Goal: Information Seeking & Learning: Learn about a topic

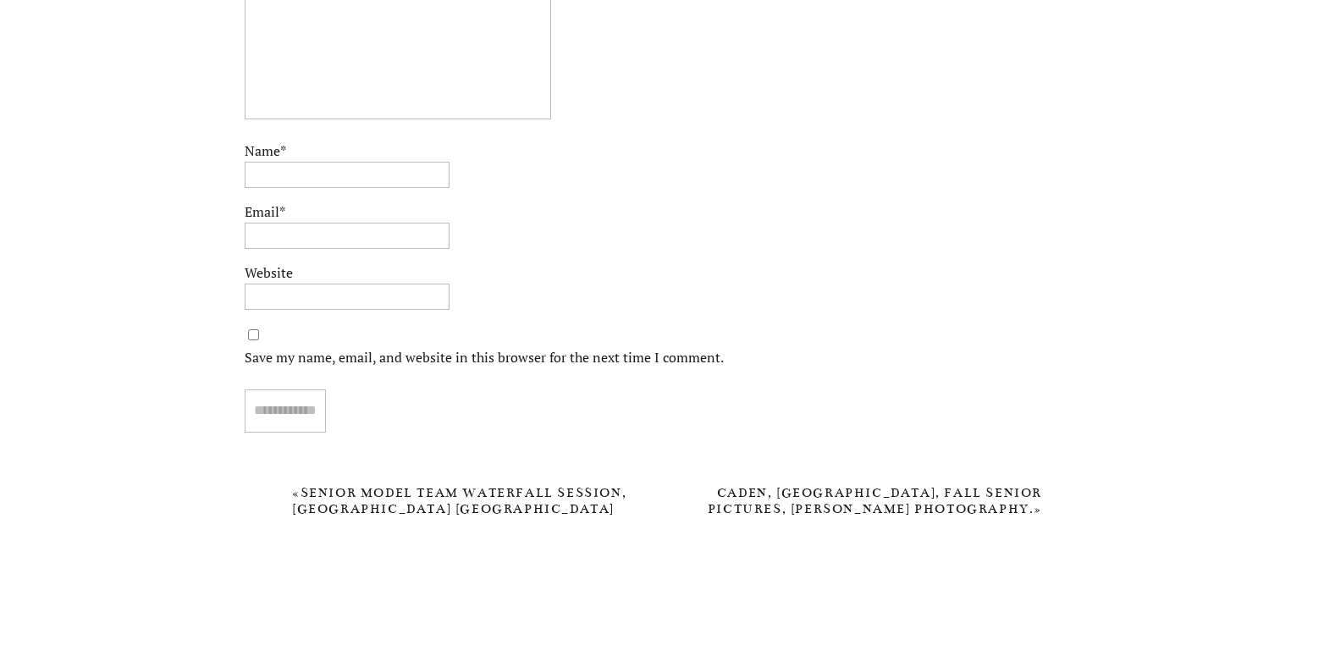
scroll to position [6626, 0]
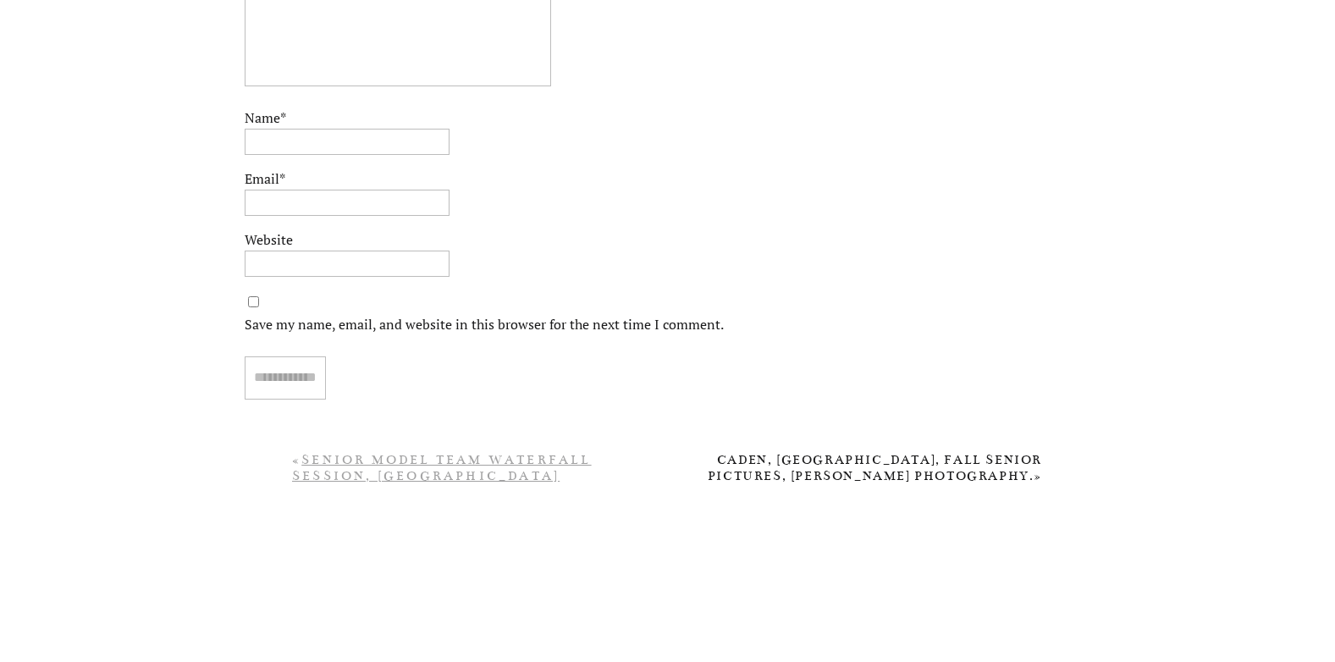
click at [480, 476] on link "Senior Model Team Waterfall Session, [GEOGRAPHIC_DATA] [GEOGRAPHIC_DATA] Senior…" at bounding box center [442, 492] width 300 height 80
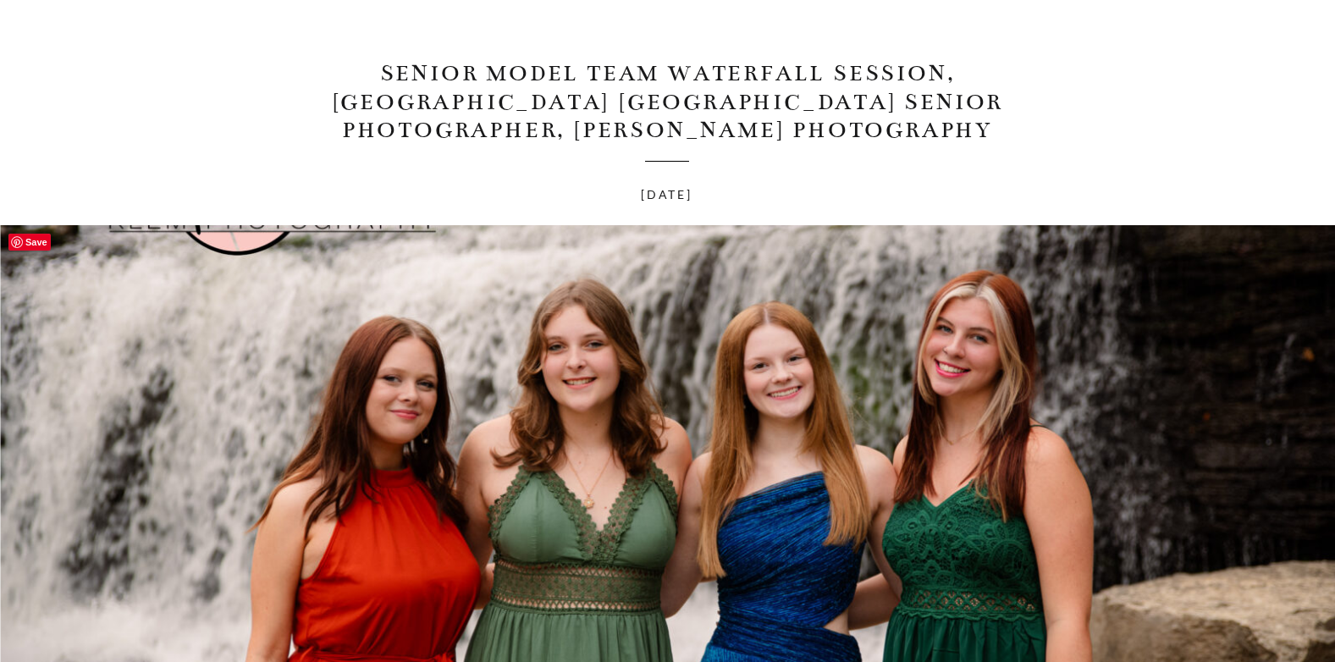
scroll to position [339, 0]
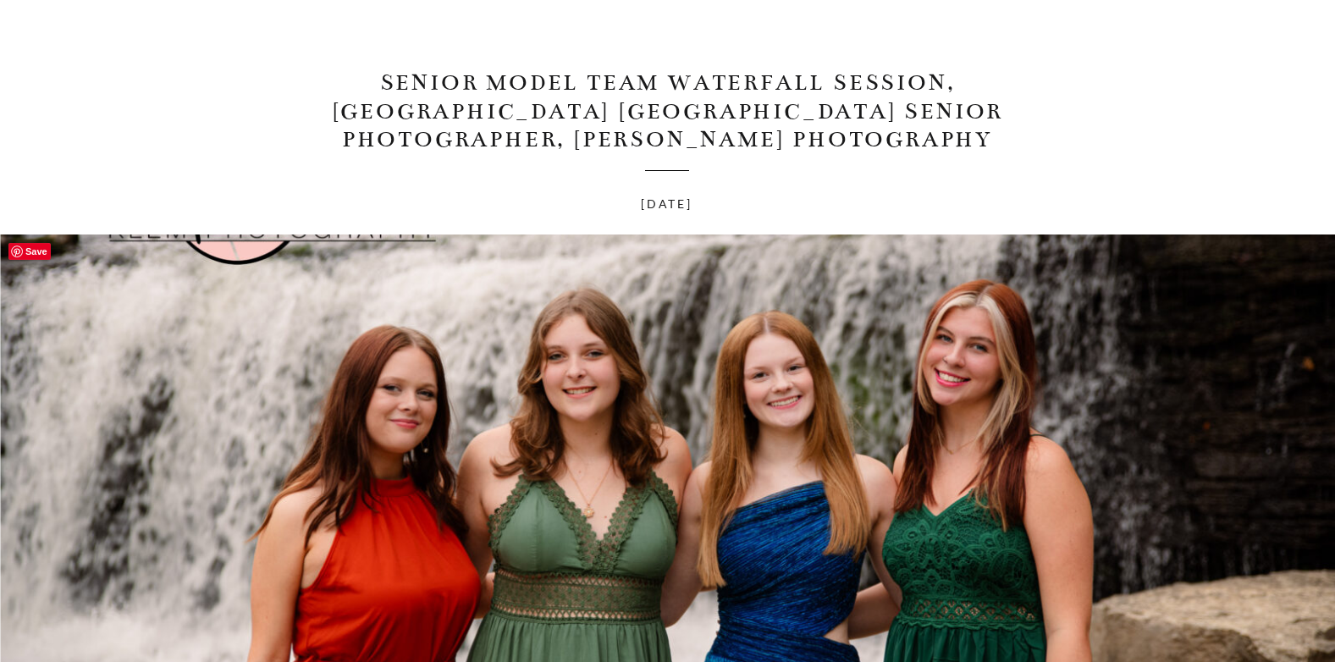
drag, startPoint x: 1313, startPoint y: 253, endPoint x: 1299, endPoint y: 186, distance: 68.2
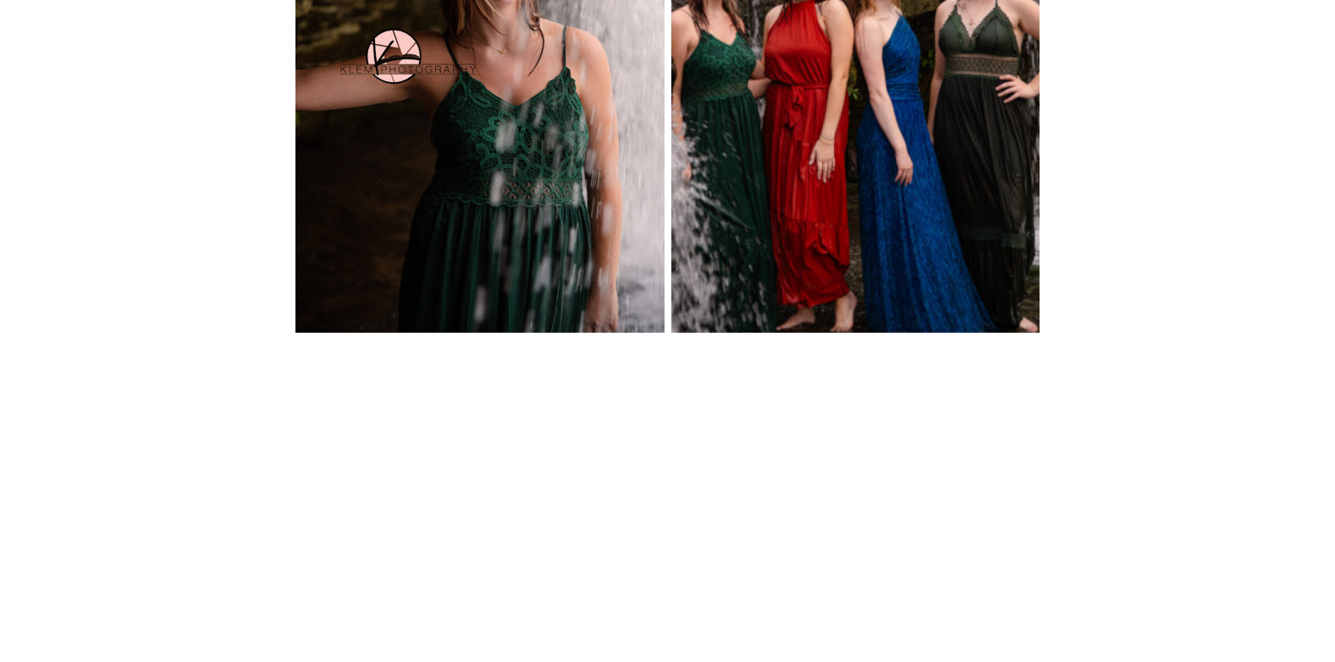
scroll to position [3216, 0]
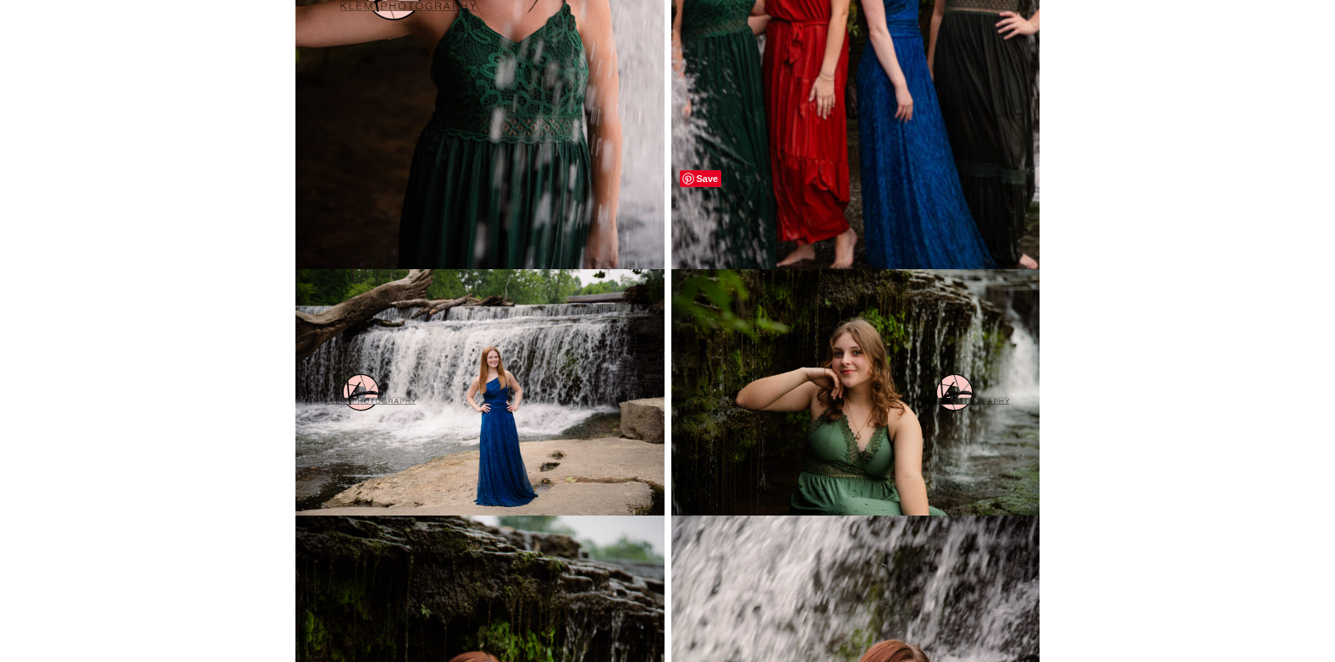
drag, startPoint x: 1021, startPoint y: 179, endPoint x: 1137, endPoint y: 603, distance: 439.3
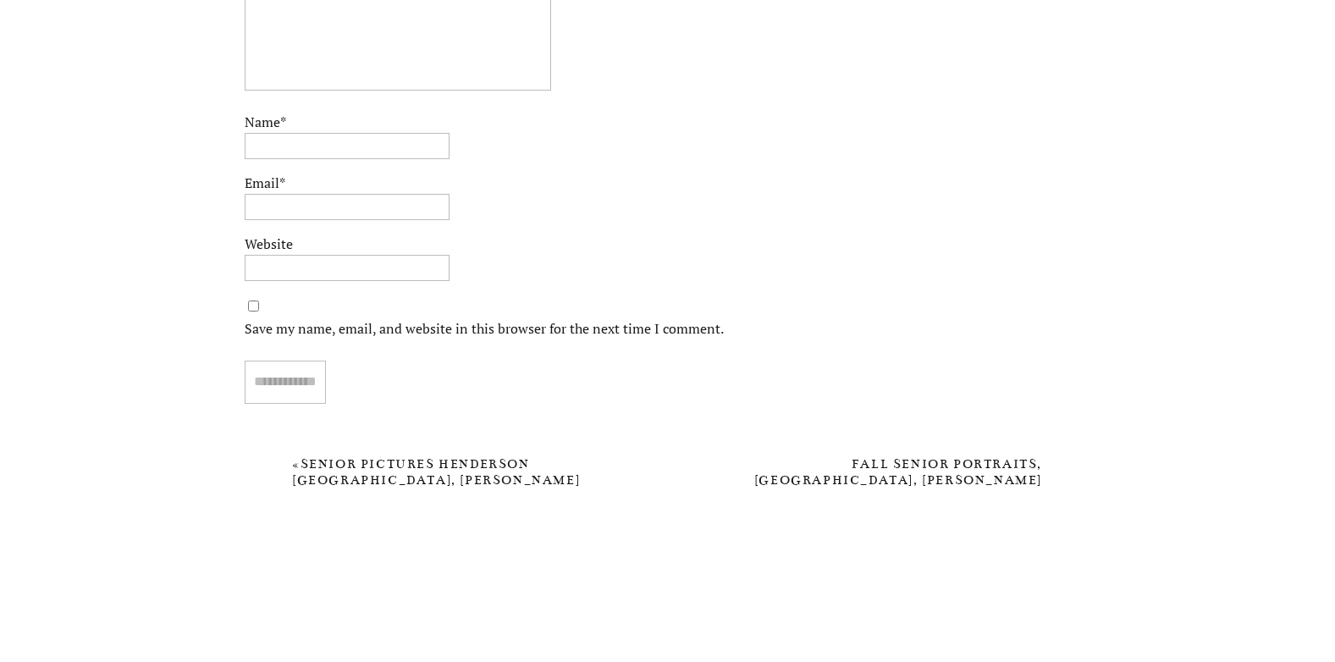
scroll to position [5117, 0]
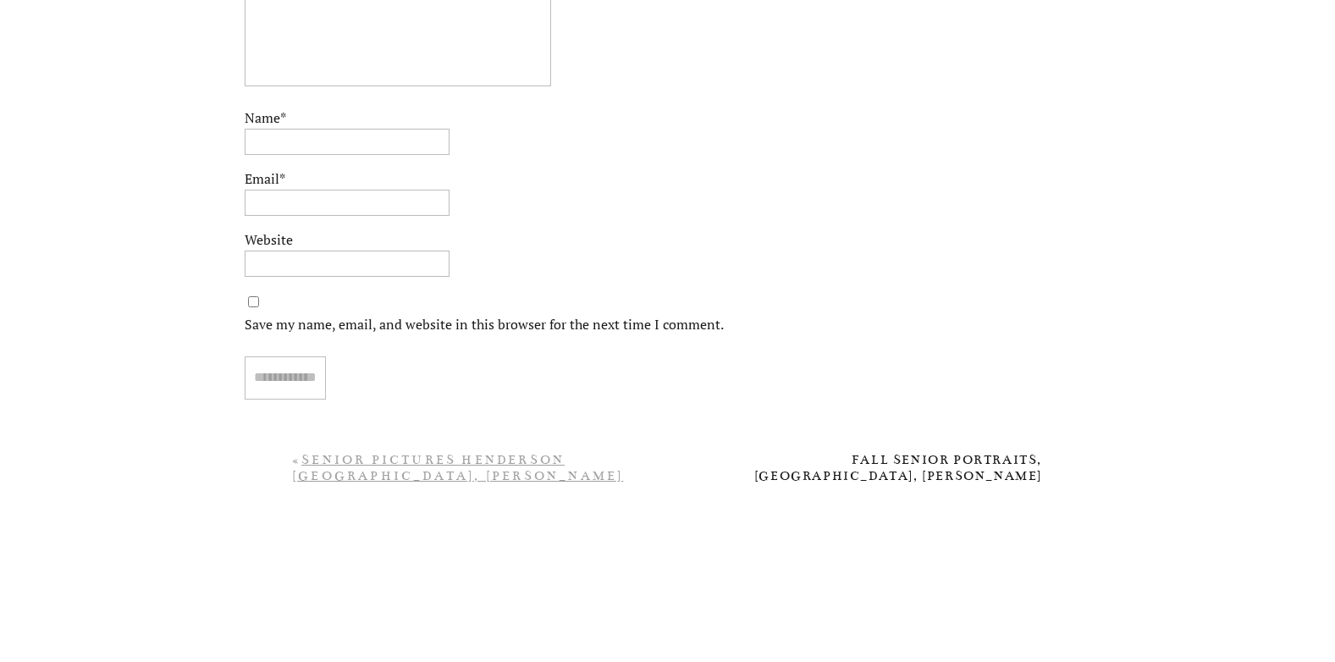
click at [516, 477] on link "Senior Pictures Henderson KY, Klem Photography, Emmi, Henderson County High Sch…" at bounding box center [457, 484] width 331 height 64
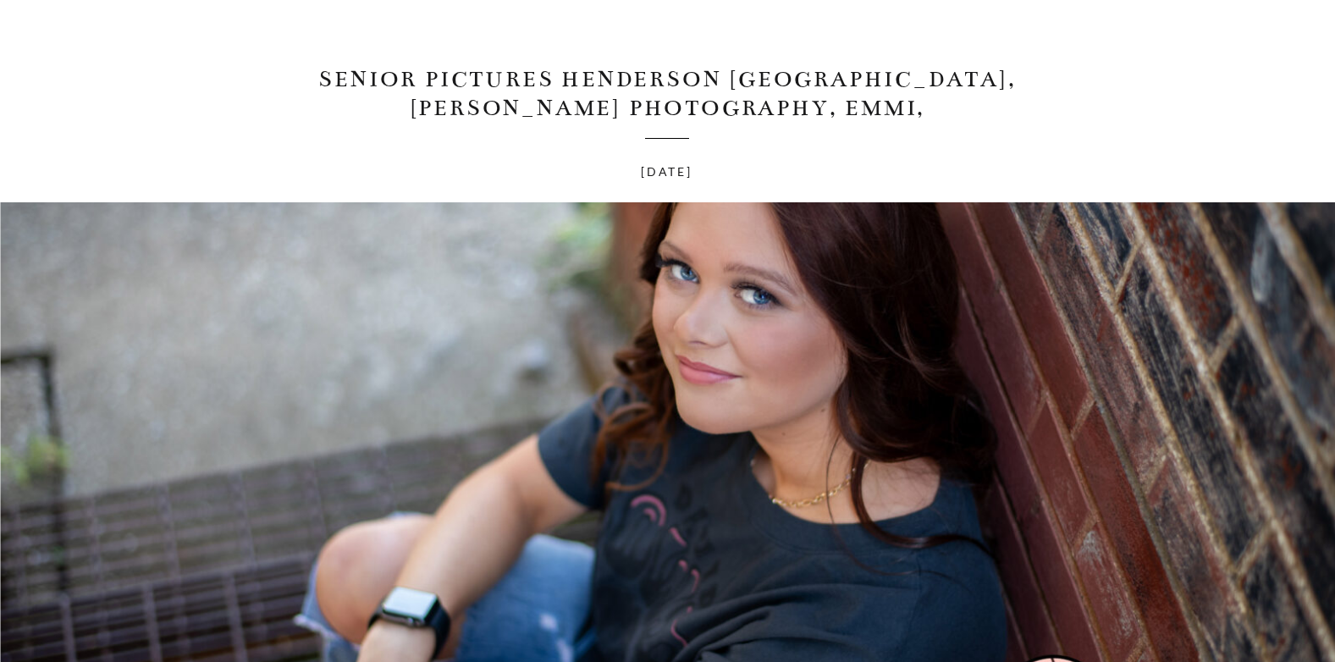
scroll to position [339, 0]
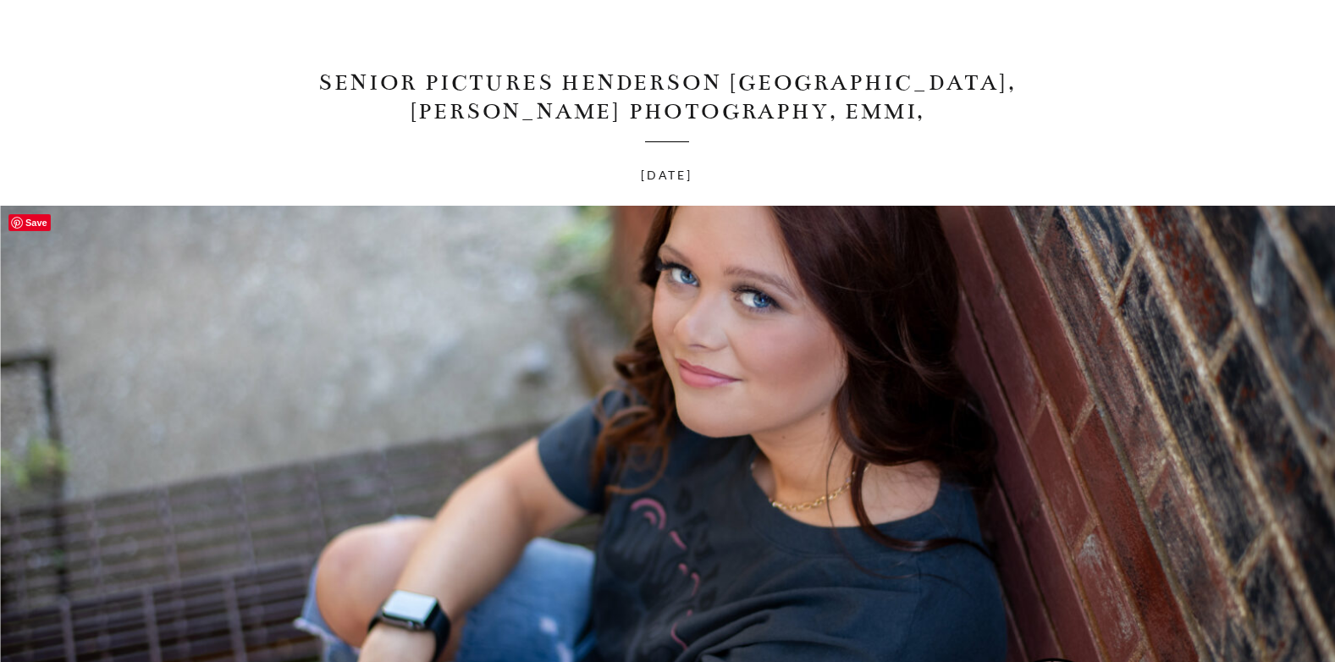
drag, startPoint x: 1309, startPoint y: 228, endPoint x: 1328, endPoint y: 471, distance: 242.8
click at [1328, 471] on img at bounding box center [667, 438] width 1335 height 465
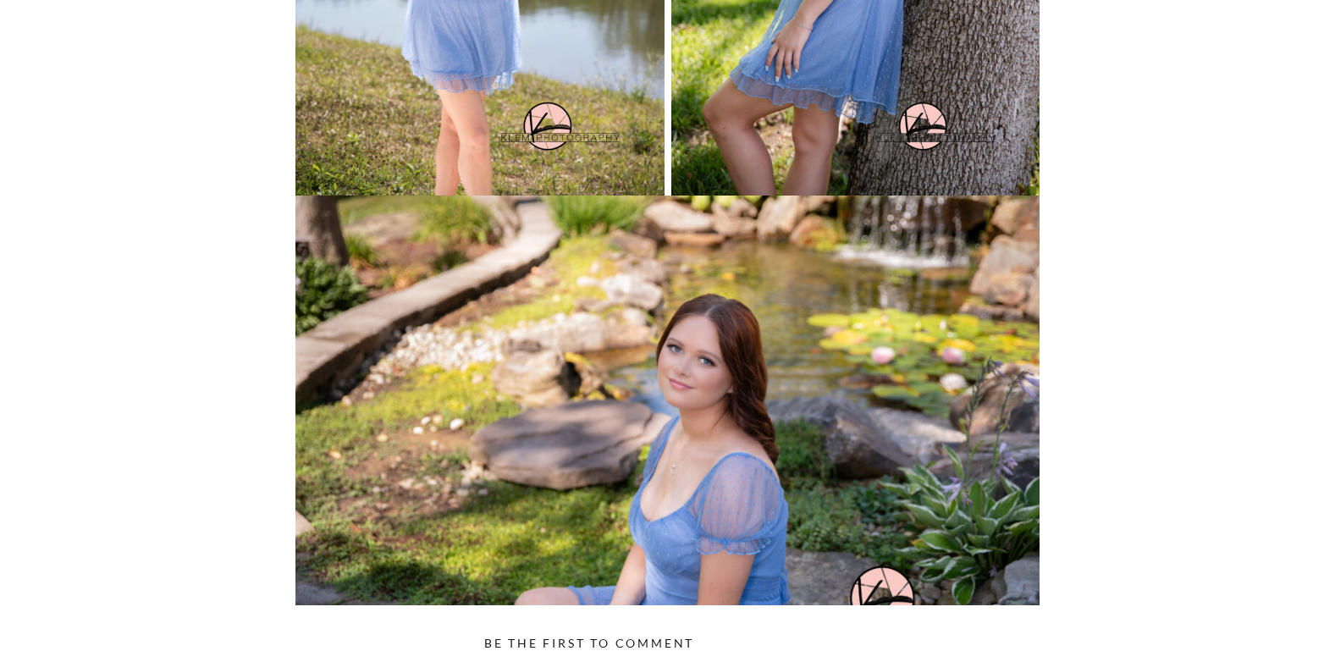
scroll to position [4316, 0]
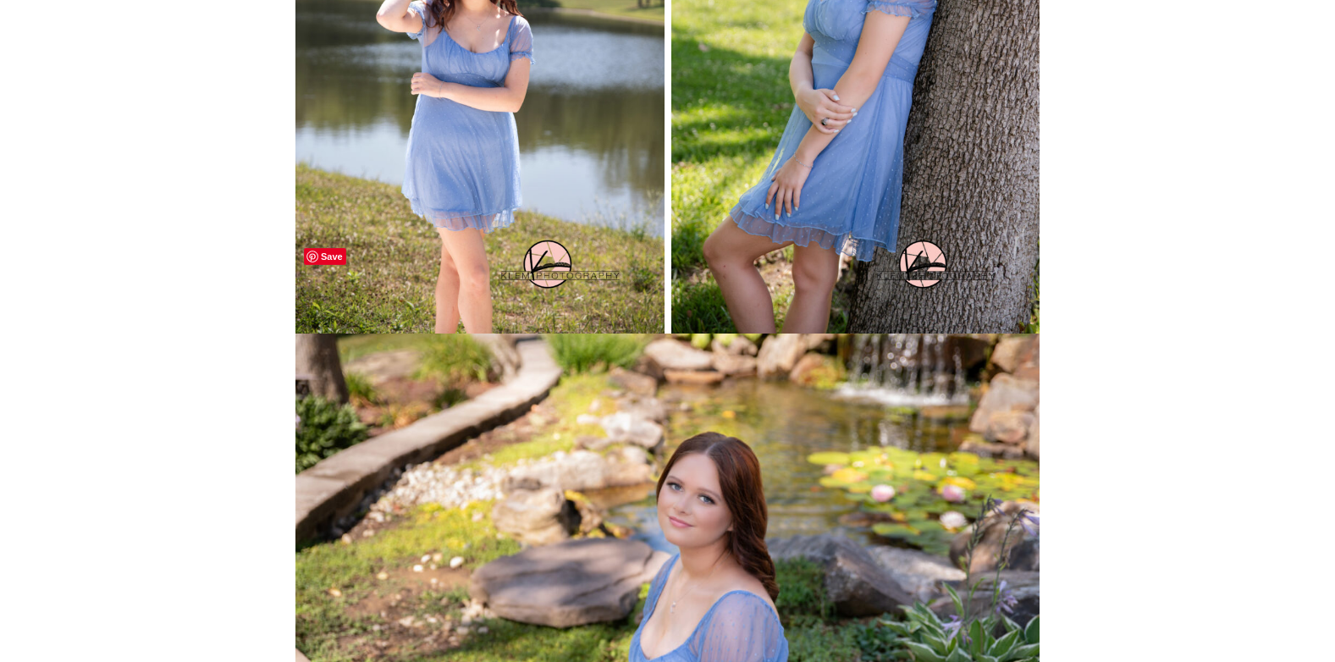
drag, startPoint x: 1009, startPoint y: 258, endPoint x: 1213, endPoint y: 636, distance: 429.0
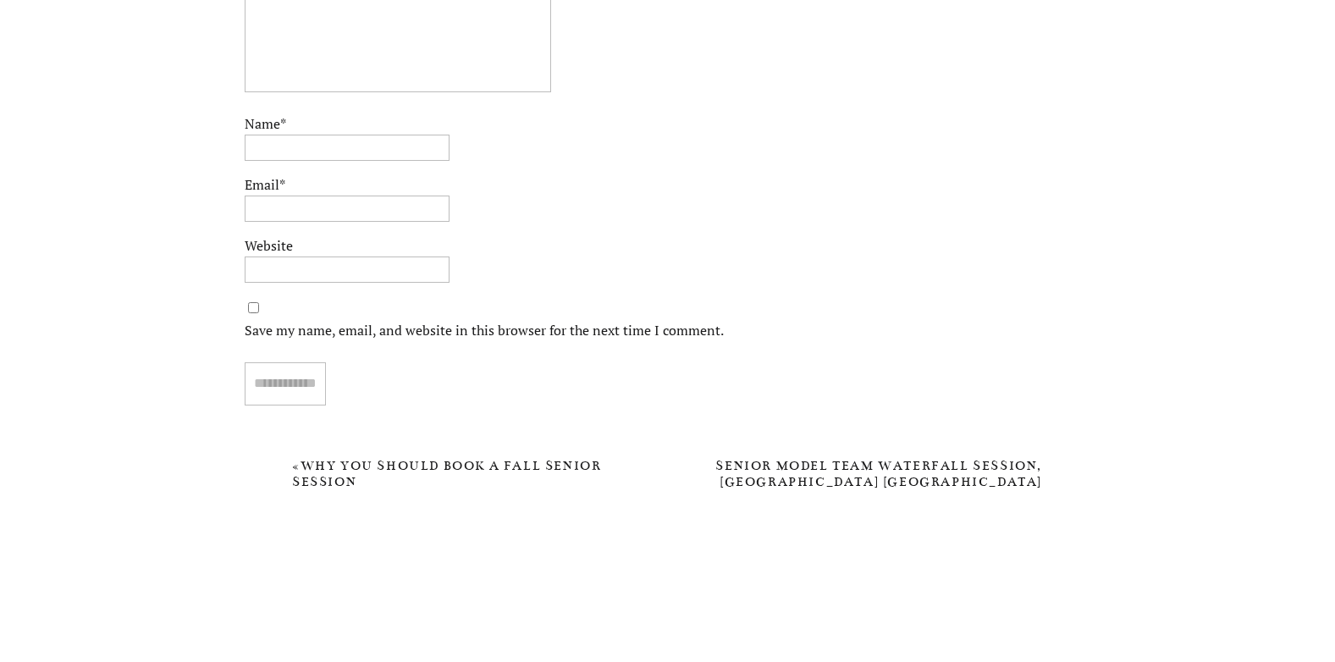
scroll to position [5386, 0]
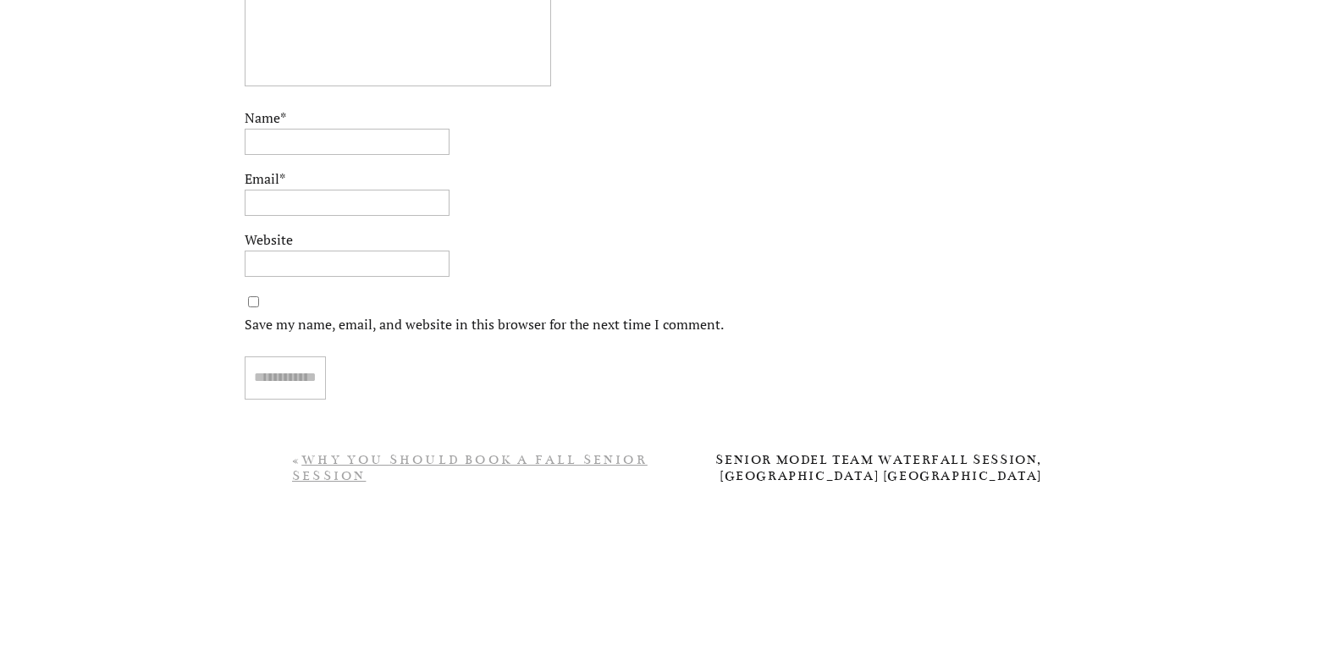
click at [504, 463] on link "Why You Should Book A Fall Senior Session" at bounding box center [469, 467] width 355 height 31
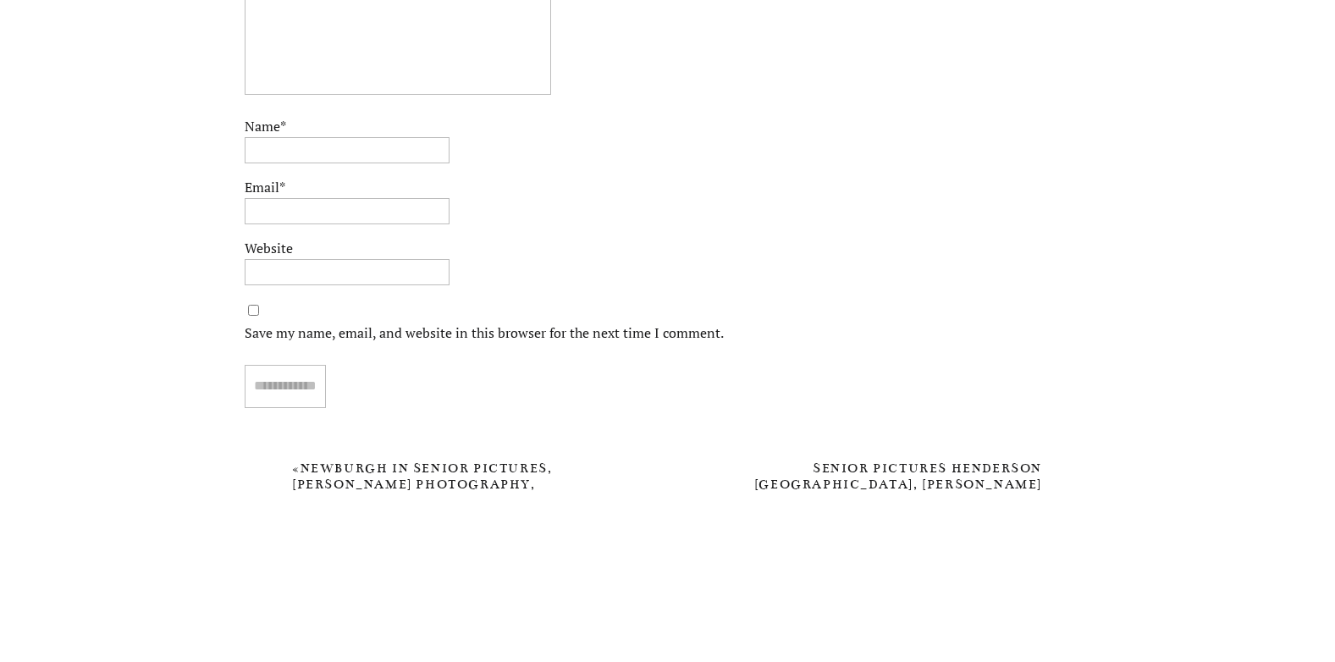
scroll to position [4380, 0]
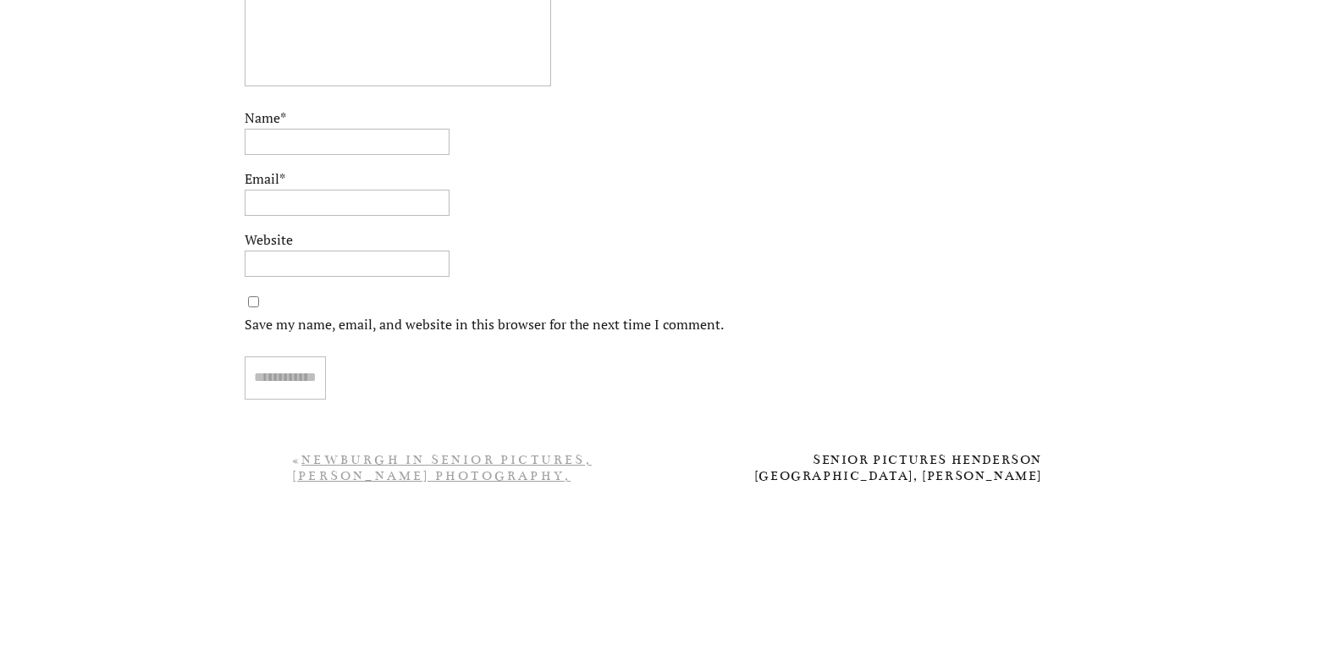
click at [520, 479] on link "Newburgh IN Senior Pictures, [PERSON_NAME] Photography, [PERSON_NAME], [GEOGRAP…" at bounding box center [457, 475] width 331 height 47
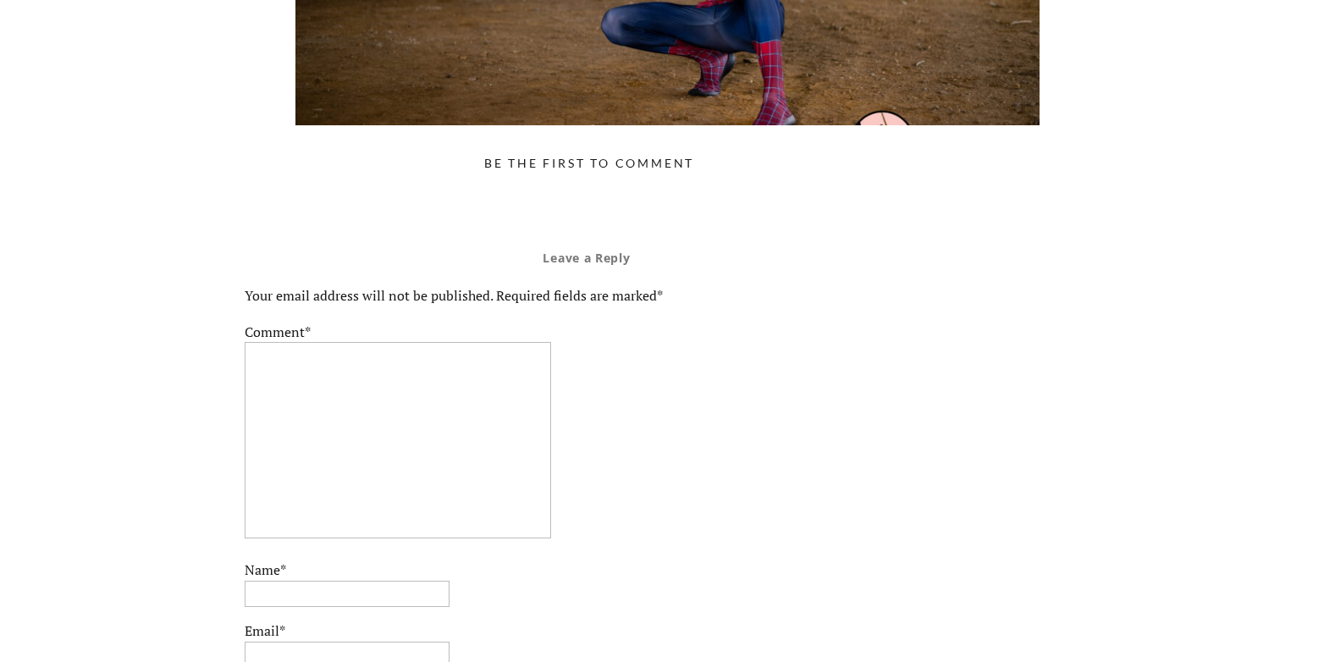
scroll to position [5663, 0]
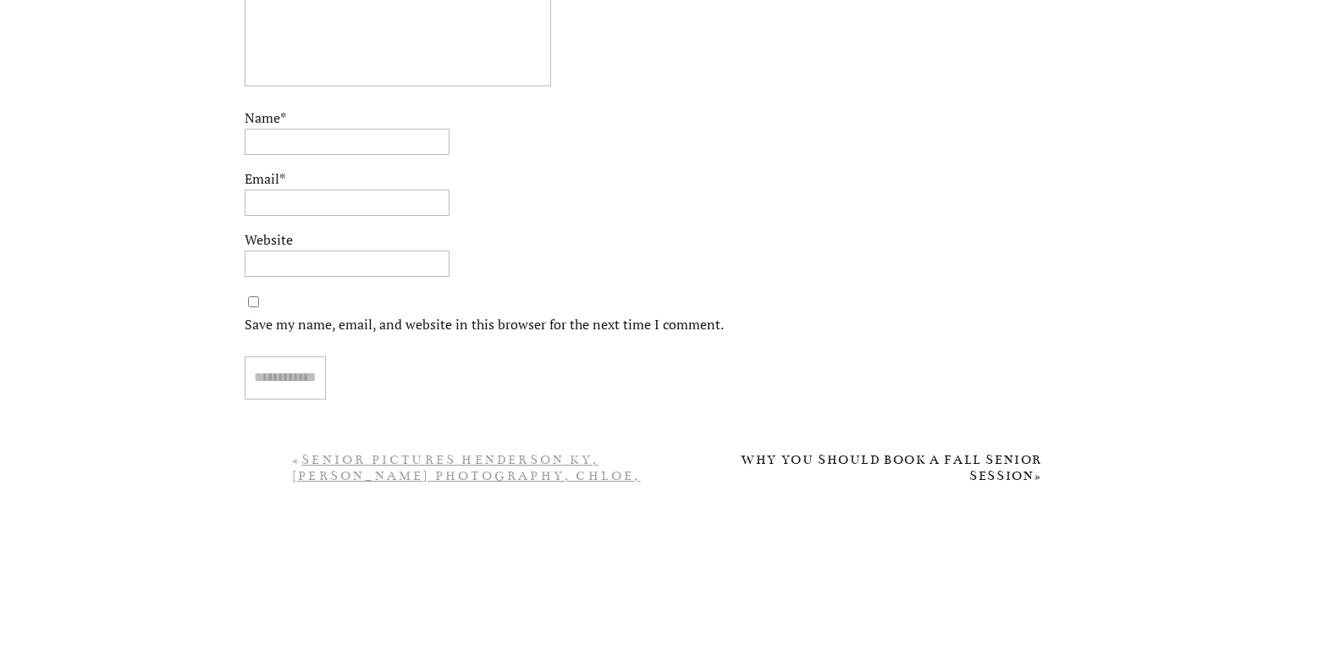
click at [482, 477] on link "Senior Pictures Henderson KY, [PERSON_NAME] Photography, Chloe, [GEOGRAPHIC_DAT…" at bounding box center [466, 475] width 349 height 47
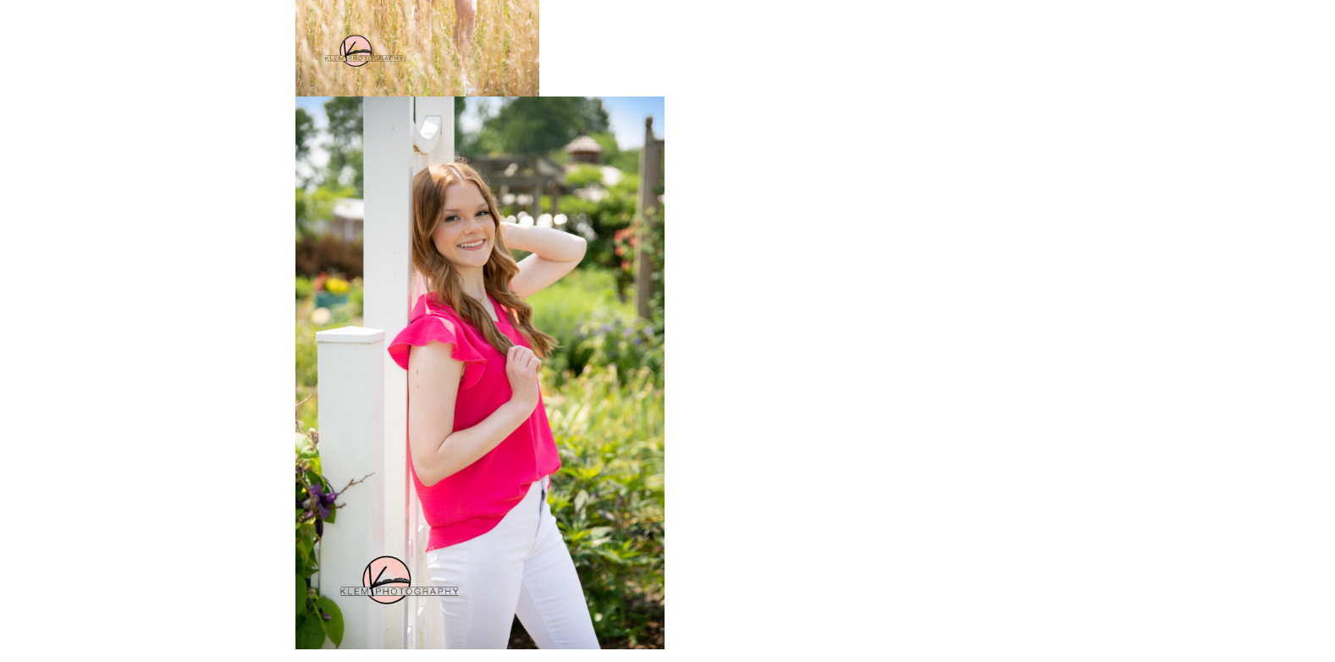
scroll to position [5332, 0]
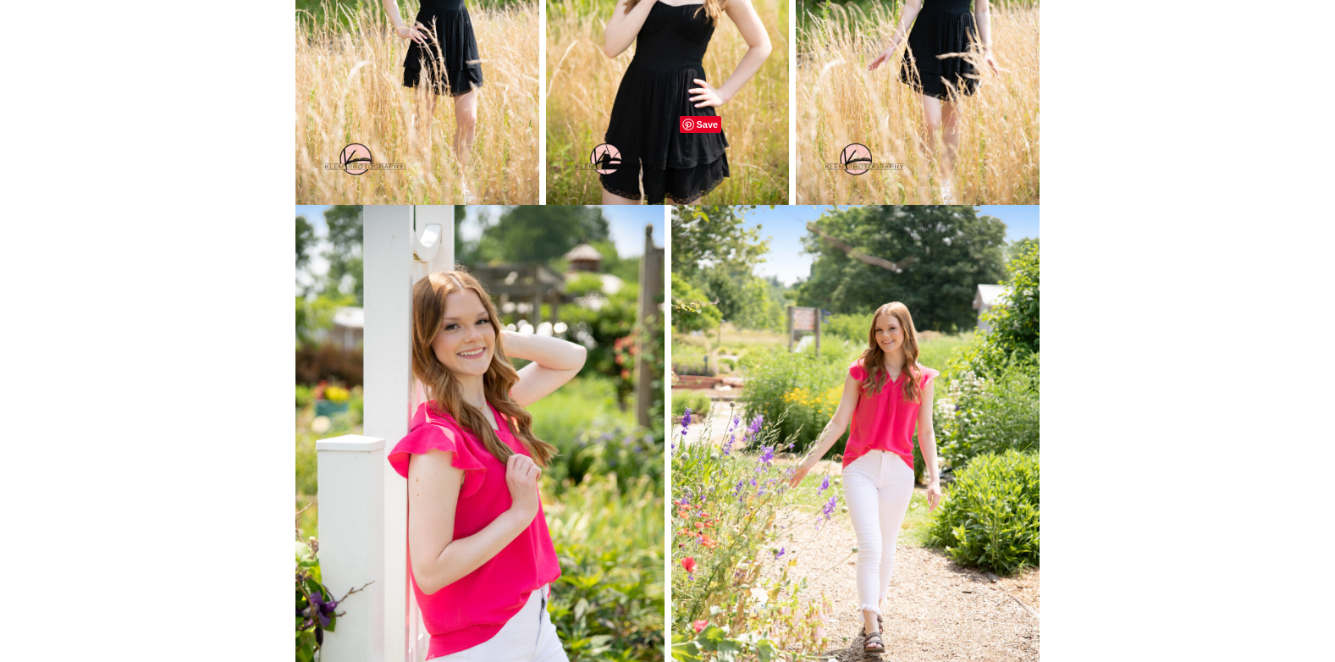
drag, startPoint x: 1028, startPoint y: 135, endPoint x: 1205, endPoint y: 251, distance: 212.0
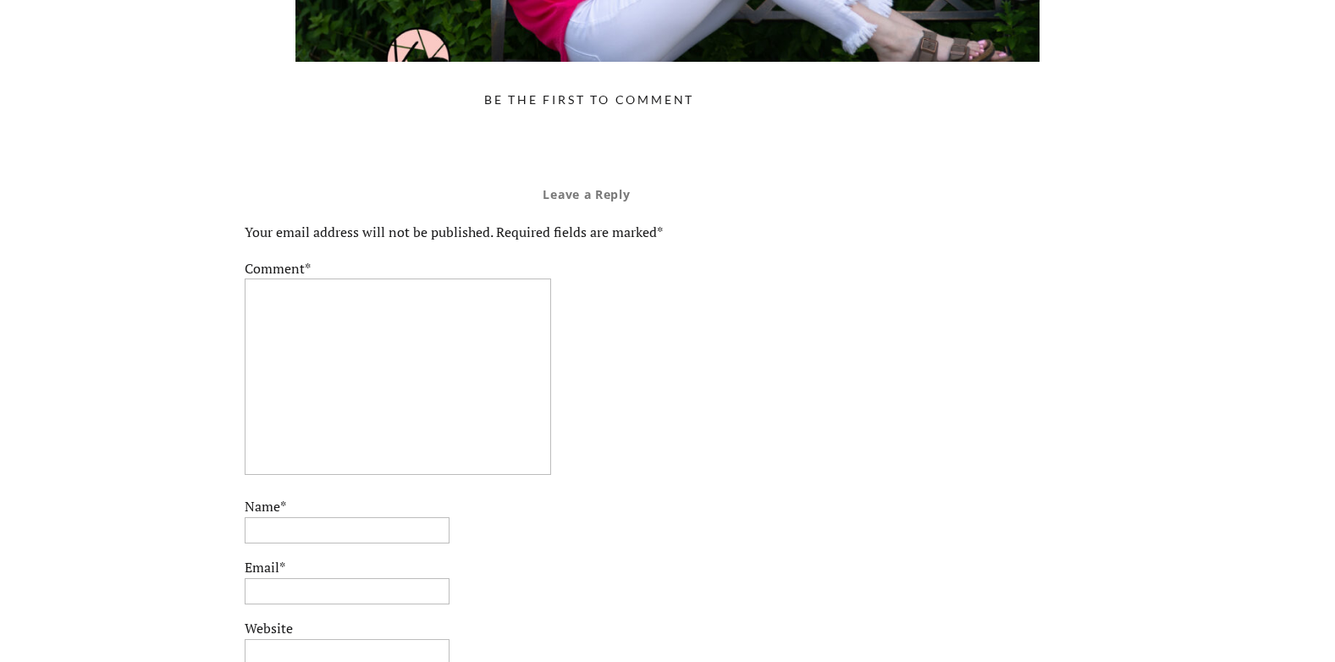
scroll to position [6821, 0]
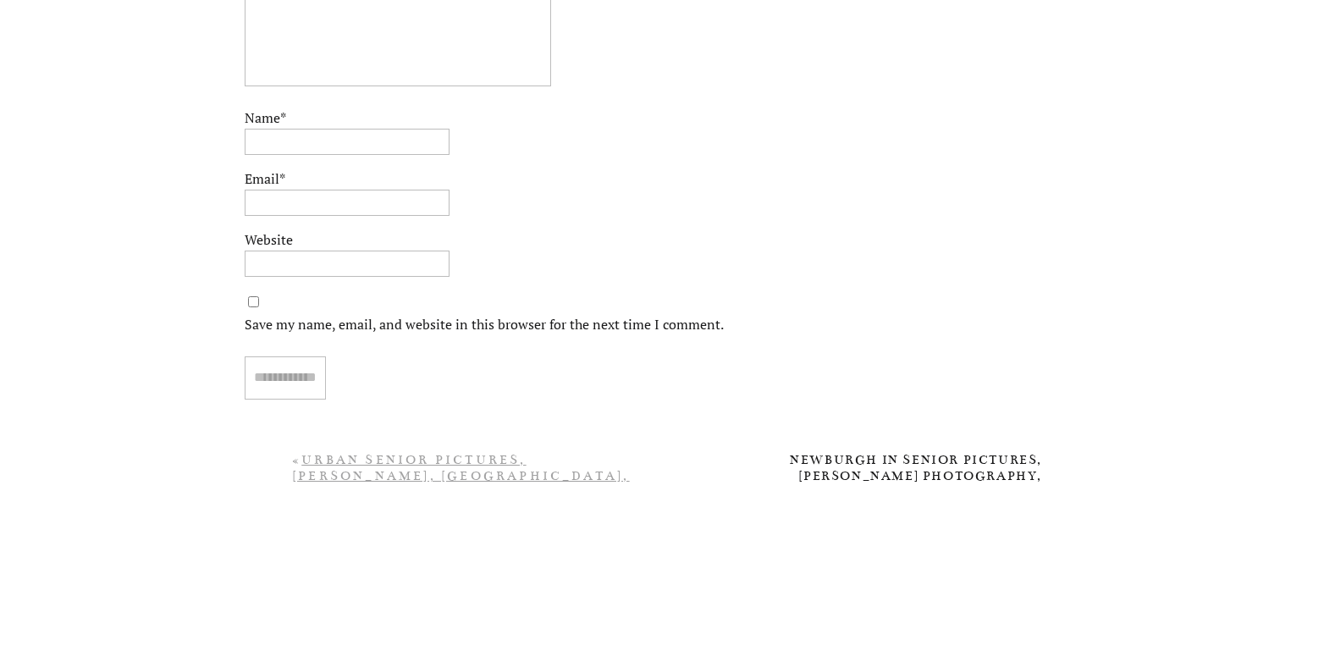
click at [503, 463] on link "Urban Senior Pictures, Nate, Henderson County High School, Klem Photography" at bounding box center [461, 475] width 338 height 47
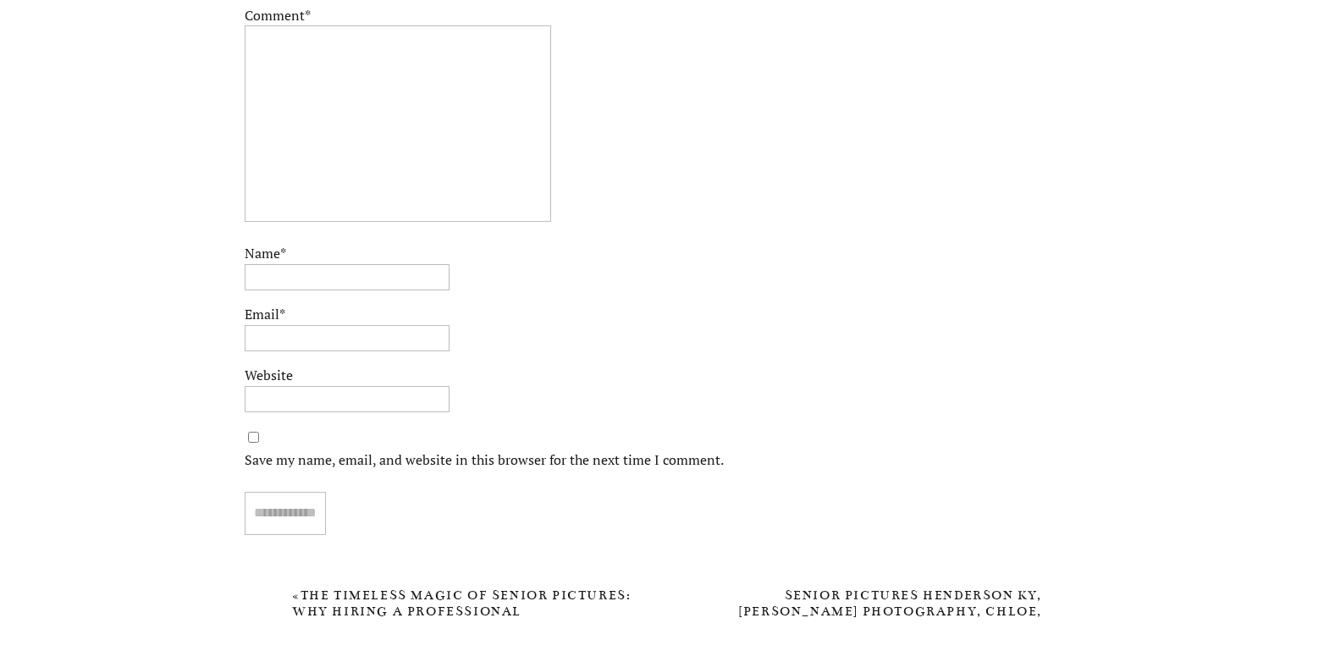
scroll to position [5890, 0]
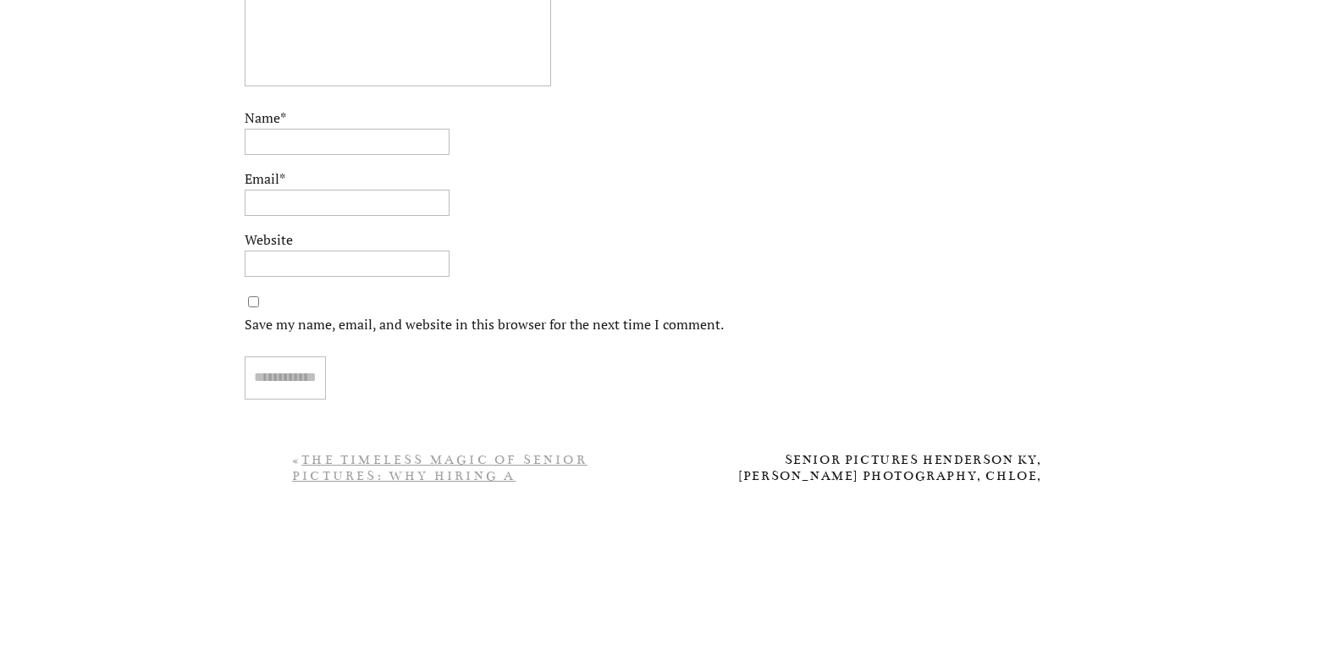
click at [426, 475] on link "The Timeless Magic of Senior Pictures: Why Hiring a Professional Photographer i…" at bounding box center [461, 492] width 338 height 80
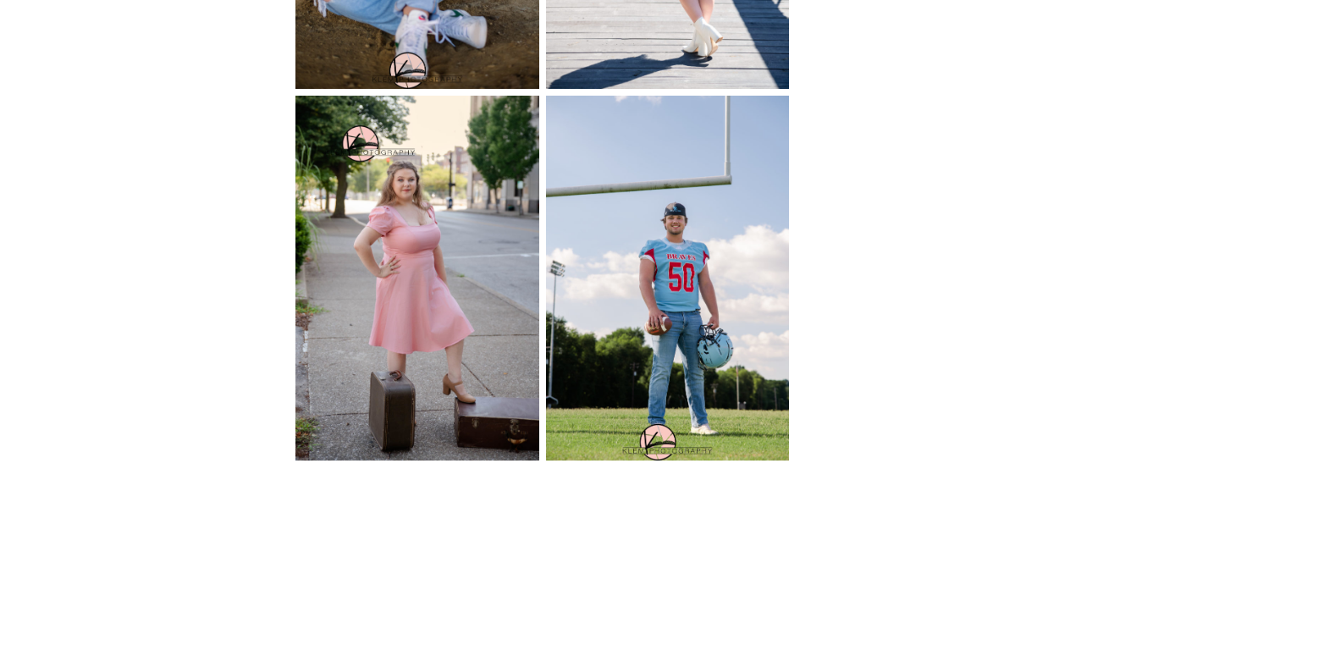
scroll to position [2370, 0]
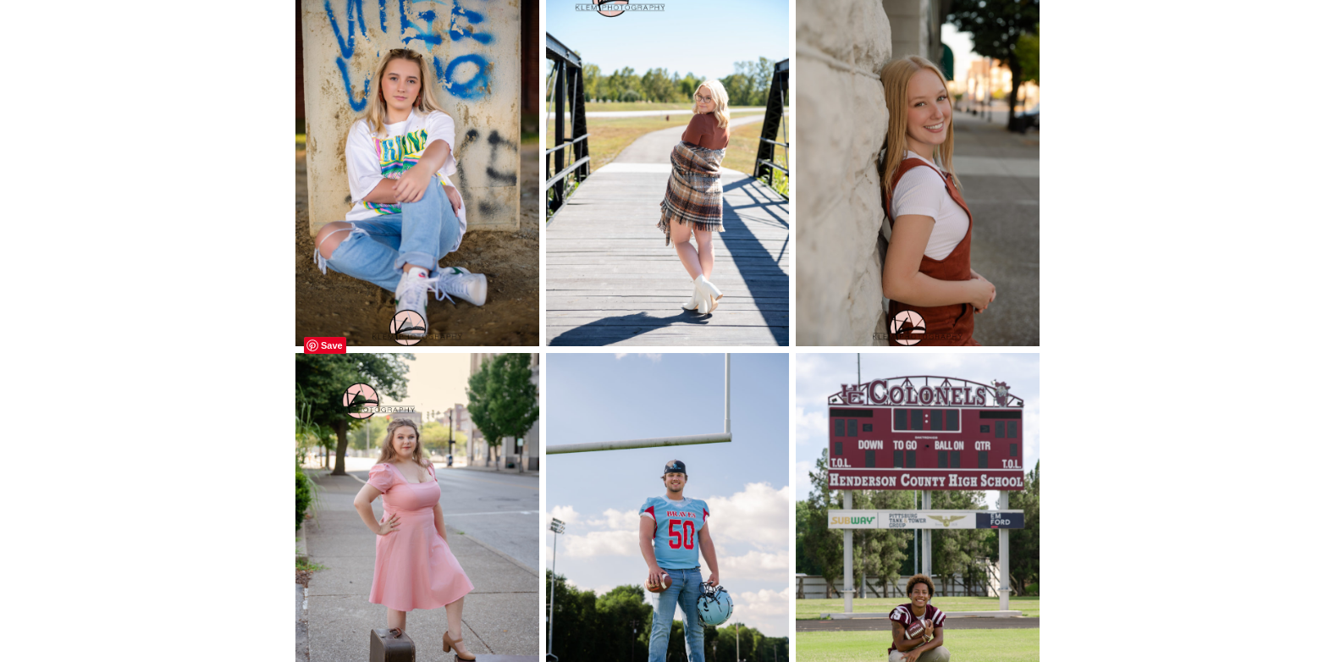
drag, startPoint x: 518, startPoint y: 359, endPoint x: 1176, endPoint y: 606, distance: 703.3
click at [1181, 621] on div "The Timeless Magic of Senior Pictures: Why Hiring a Professional Photographer i…" at bounding box center [667, 237] width 1335 height 4488
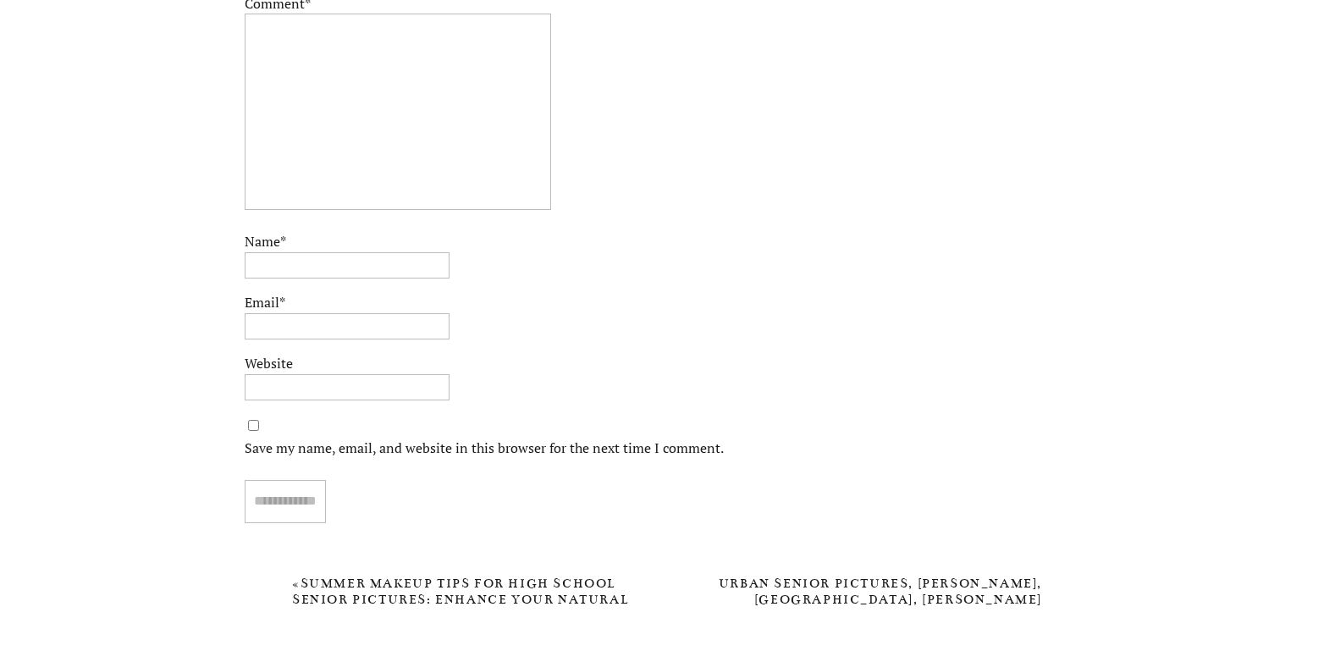
scroll to position [5178, 0]
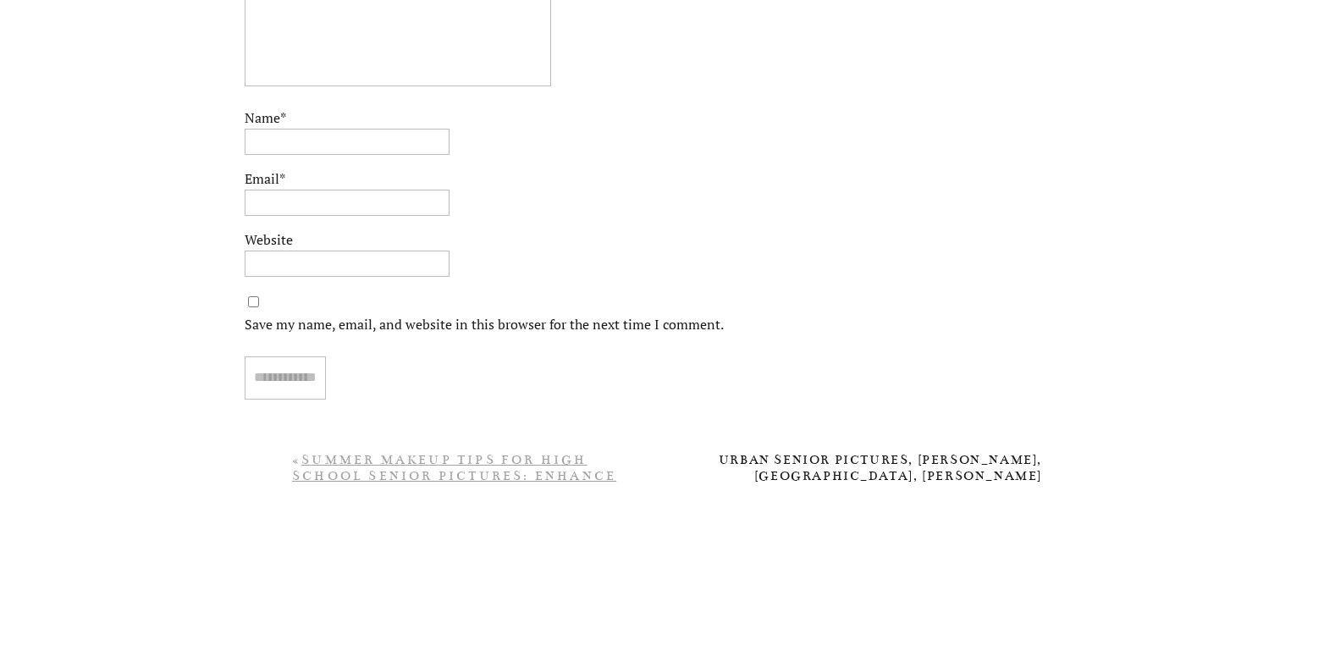
click at [490, 470] on link "Summer Makeup Tips for High School Senior Pictures: Enhance Your Natural Beauty…" at bounding box center [469, 492] width 355 height 80
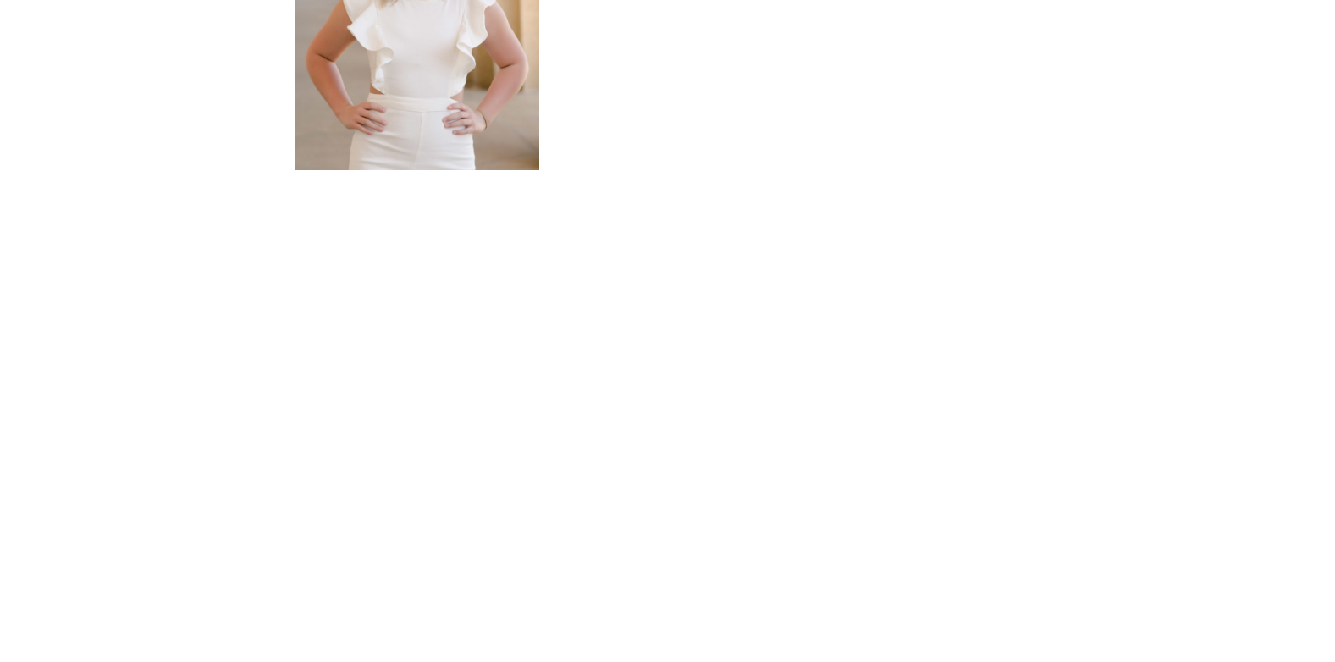
scroll to position [3724, 0]
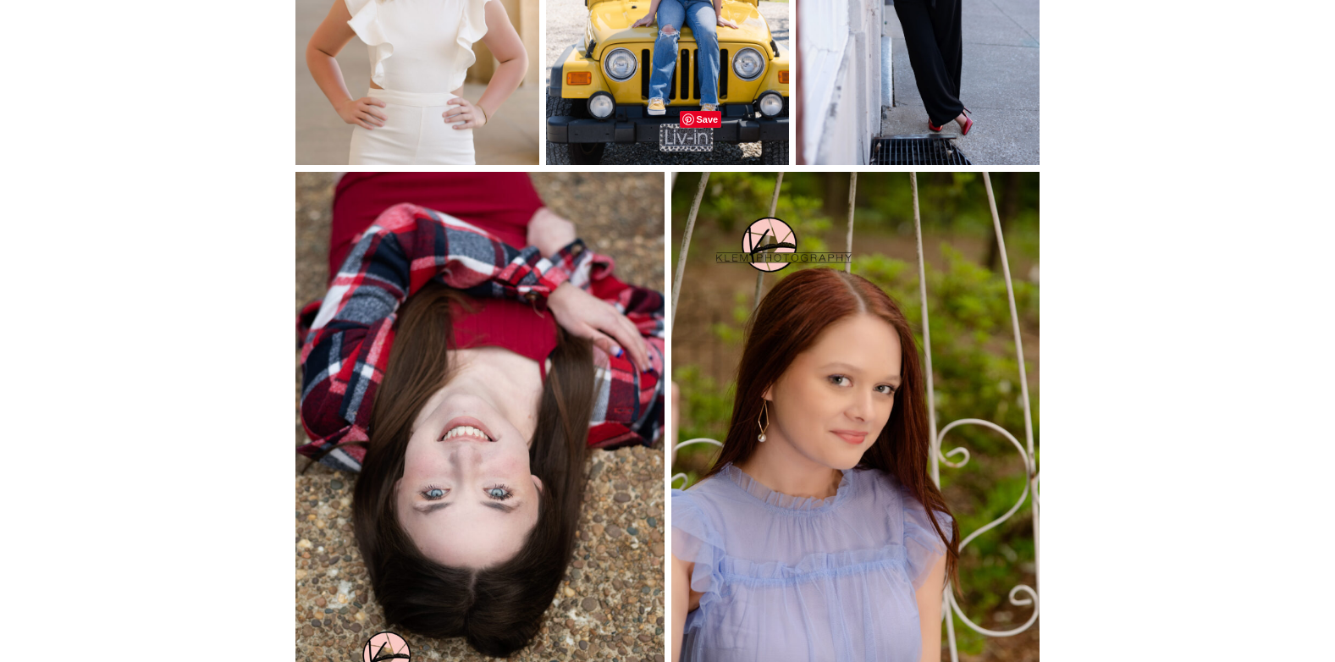
drag, startPoint x: 1008, startPoint y: 129, endPoint x: 1114, endPoint y: 601, distance: 483.9
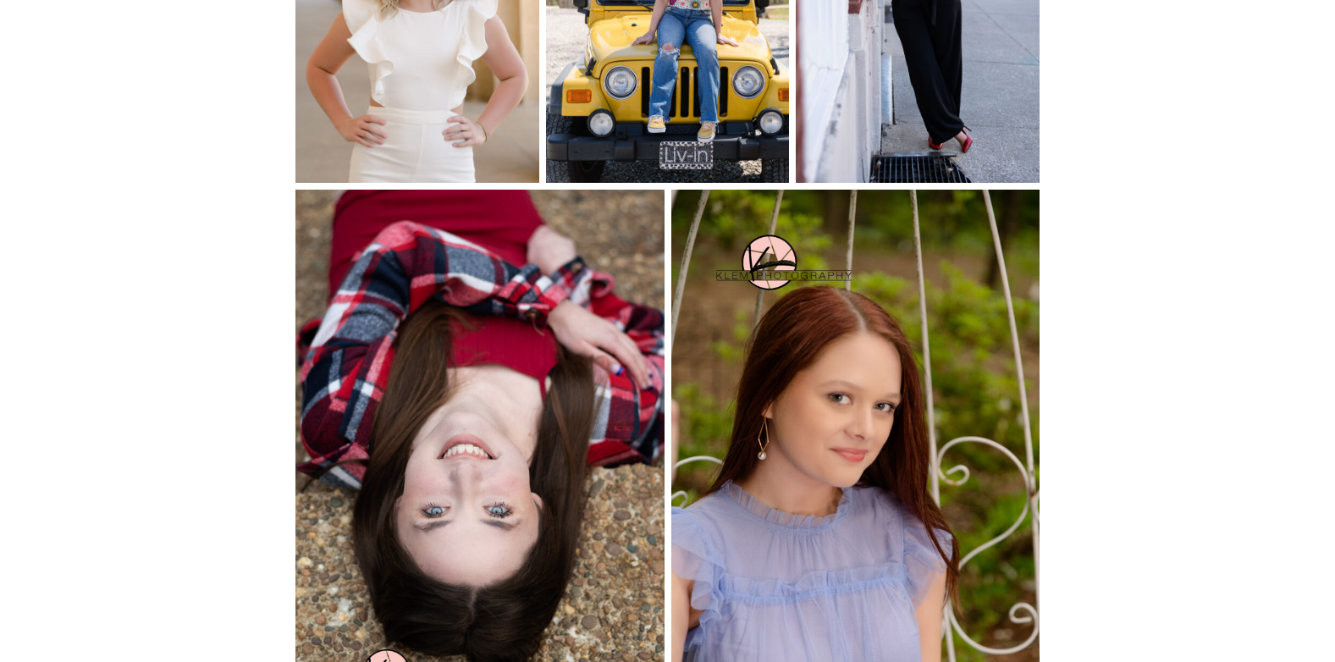
scroll to position [3639, 0]
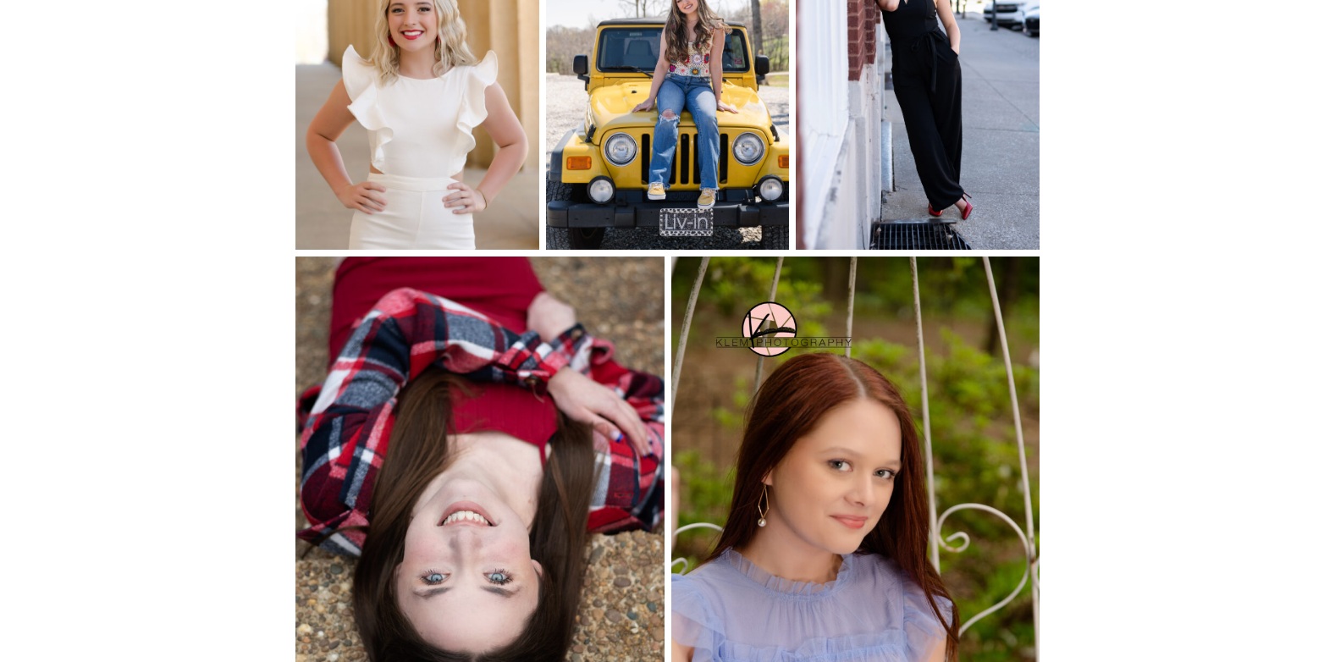
drag, startPoint x: 639, startPoint y: 213, endPoint x: 1145, endPoint y: 355, distance: 525.7
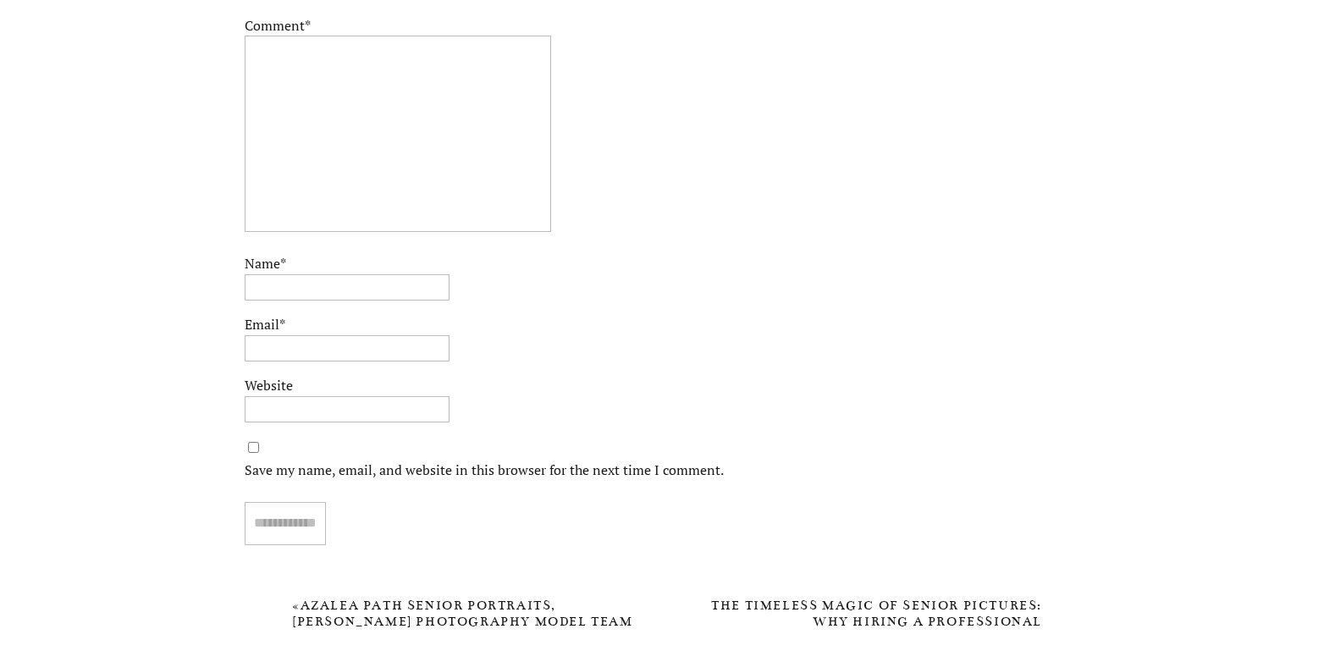
scroll to position [6106, 0]
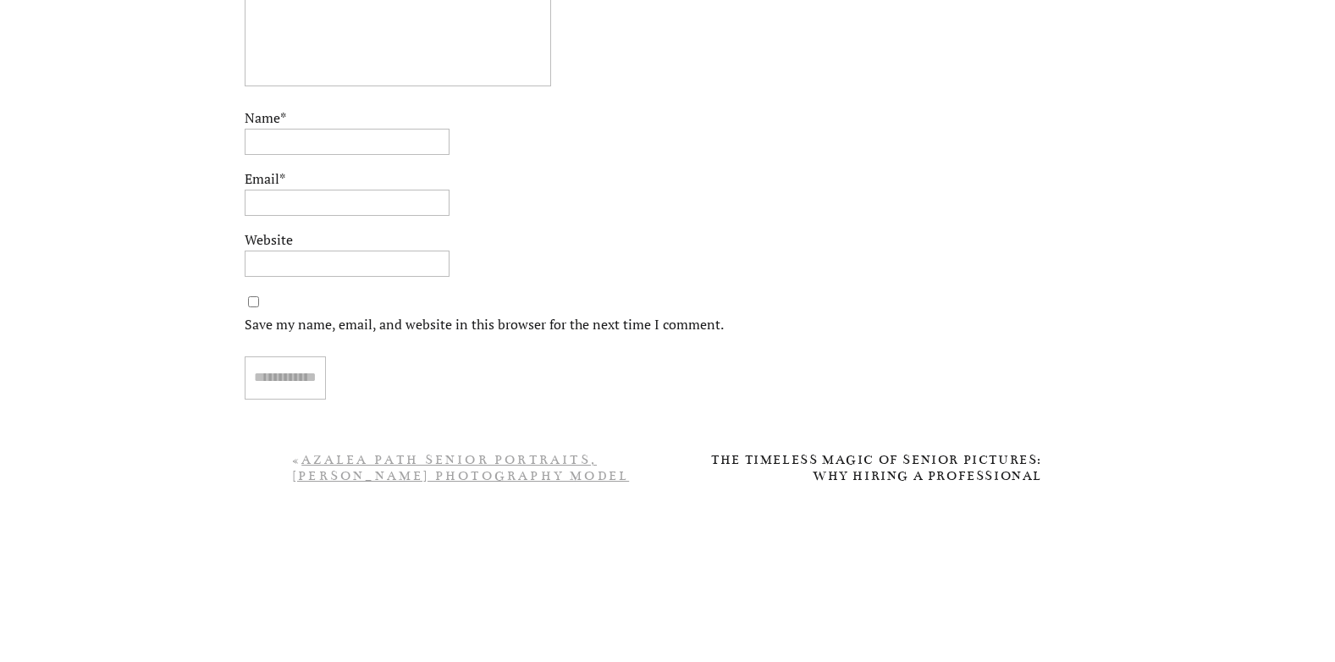
click at [443, 476] on link "Azalea Path Senior Portraits, Klem Photography Model Team" at bounding box center [460, 475] width 337 height 47
click at [581, 463] on link "Why You Should Book A Summer Senior Session" at bounding box center [450, 467] width 317 height 31
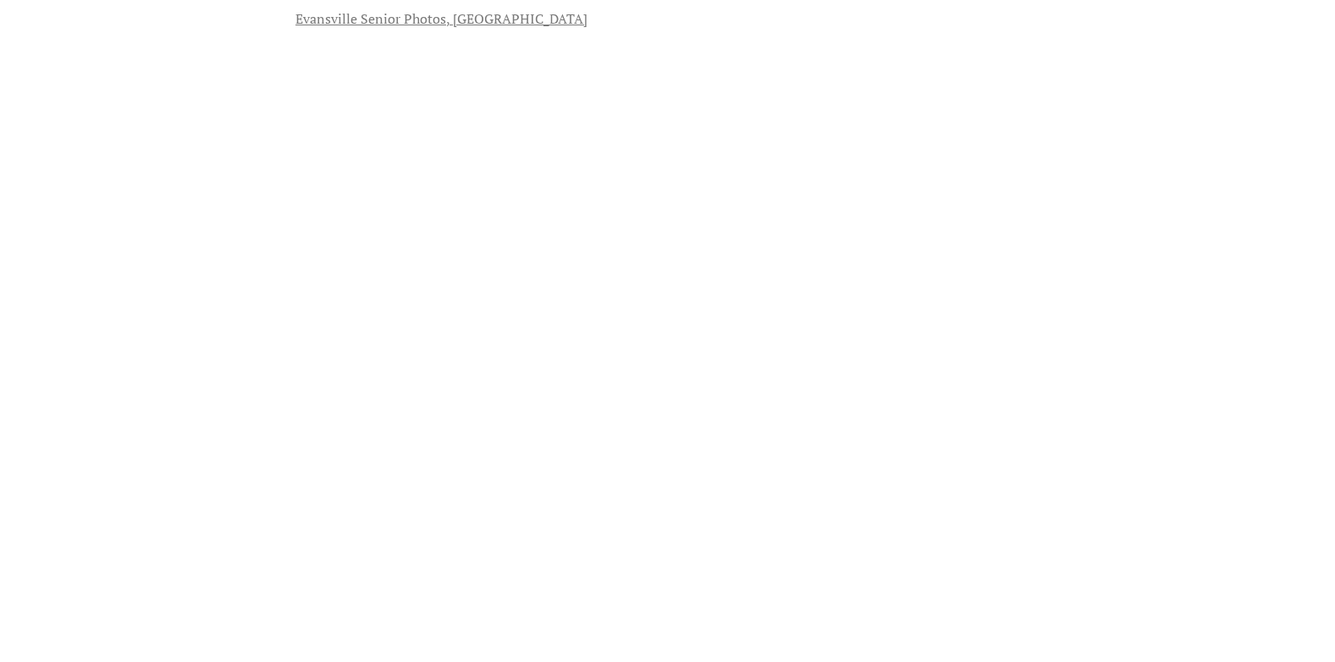
scroll to position [1862, 0]
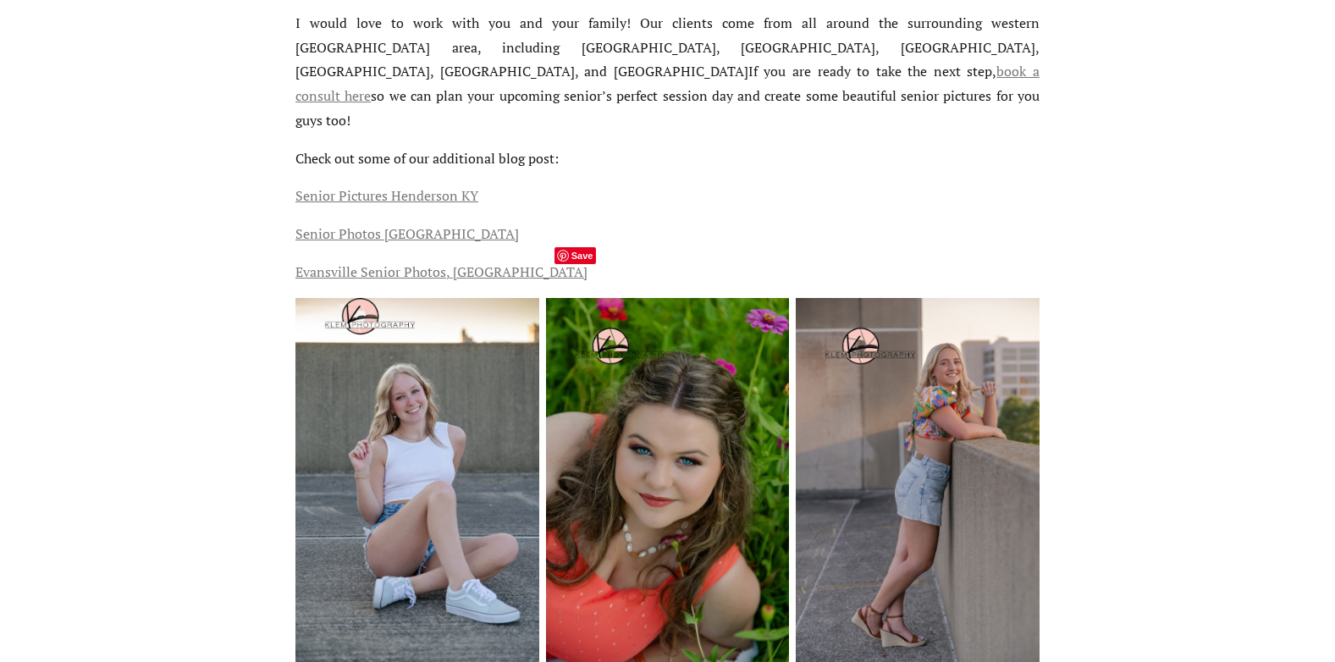
drag, startPoint x: 768, startPoint y: 268, endPoint x: 1118, endPoint y: 609, distance: 488.3
click at [1118, 609] on div "Why You Should Book A Summer Senior Session [DATE] As the weather heats up and …" at bounding box center [667, 445] width 1335 height 3888
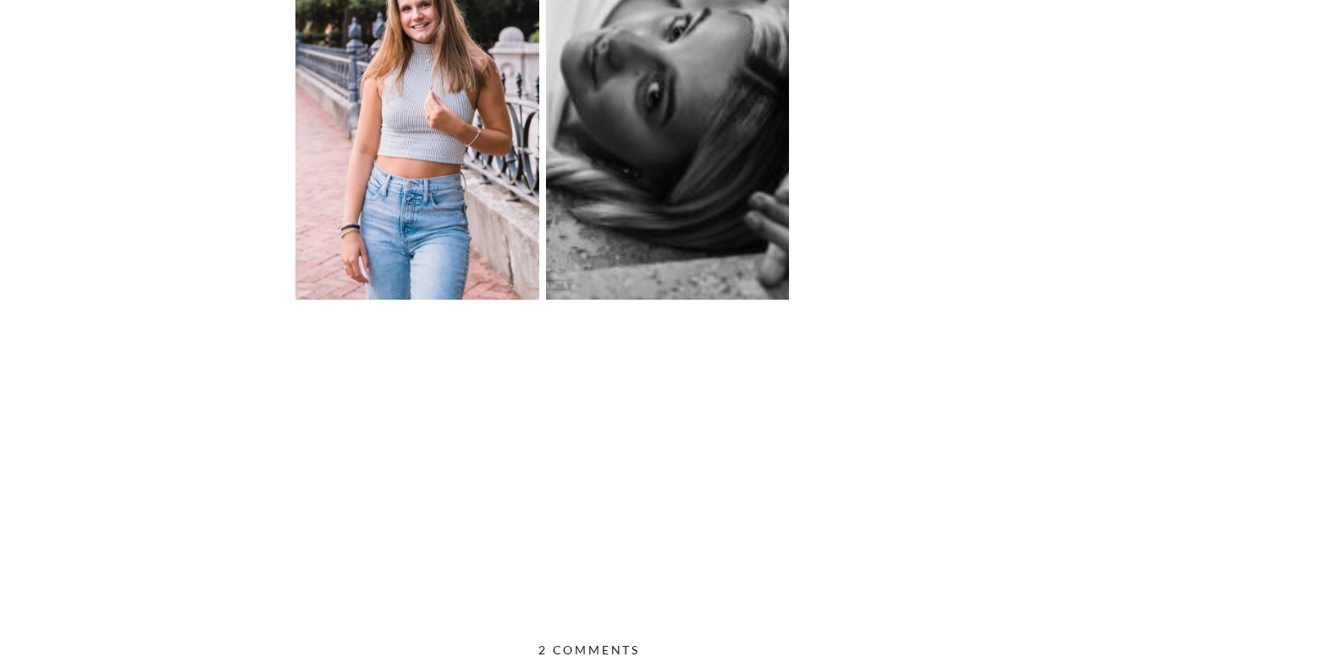
scroll to position [3724, 0]
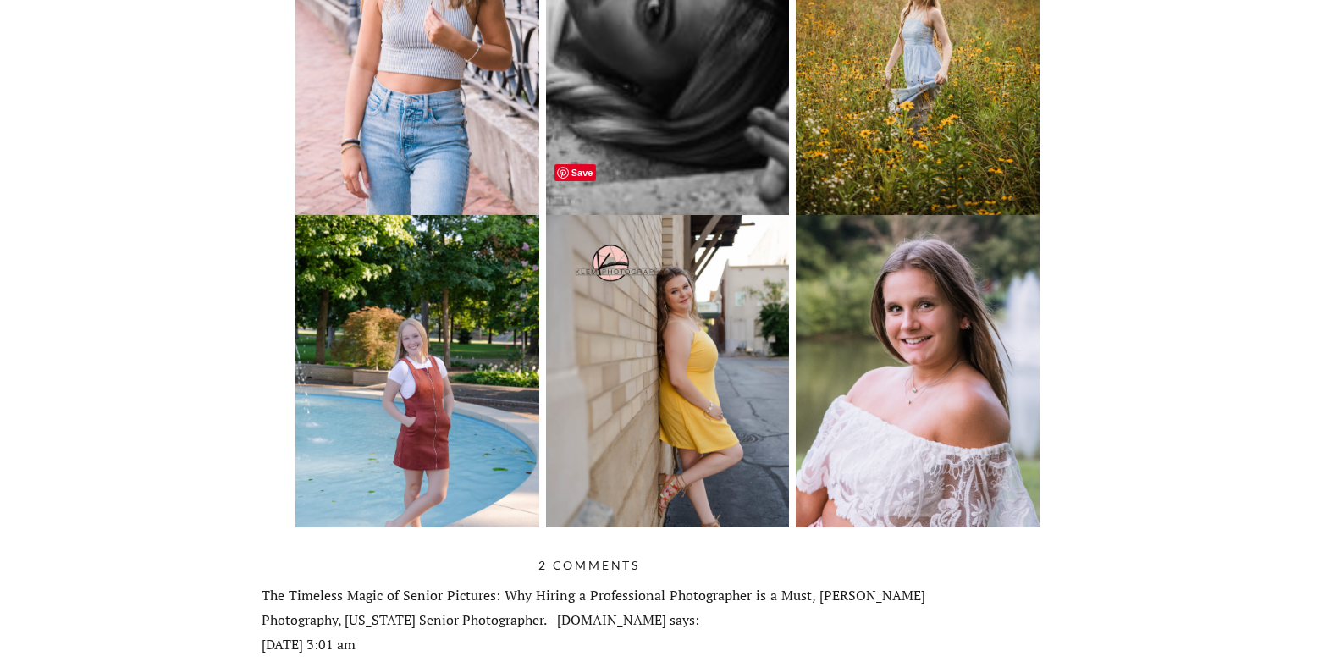
drag, startPoint x: 773, startPoint y: 184, endPoint x: 1101, endPoint y: 597, distance: 527.6
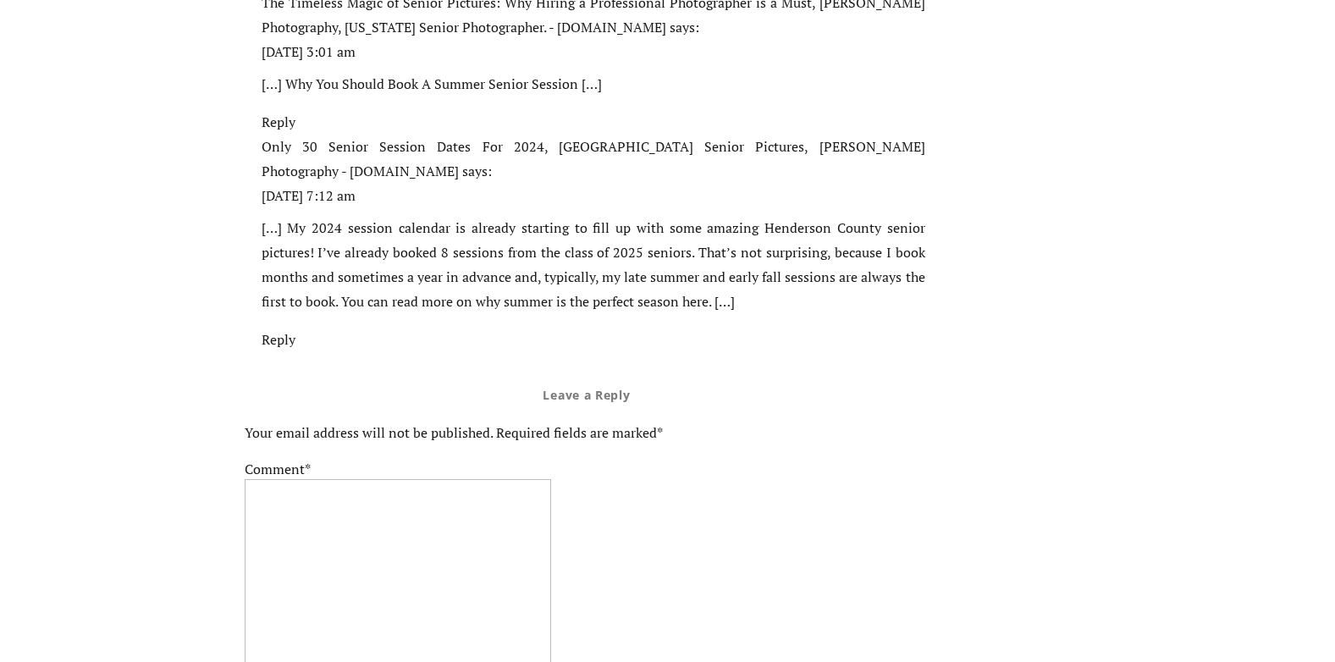
scroll to position [4824, 0]
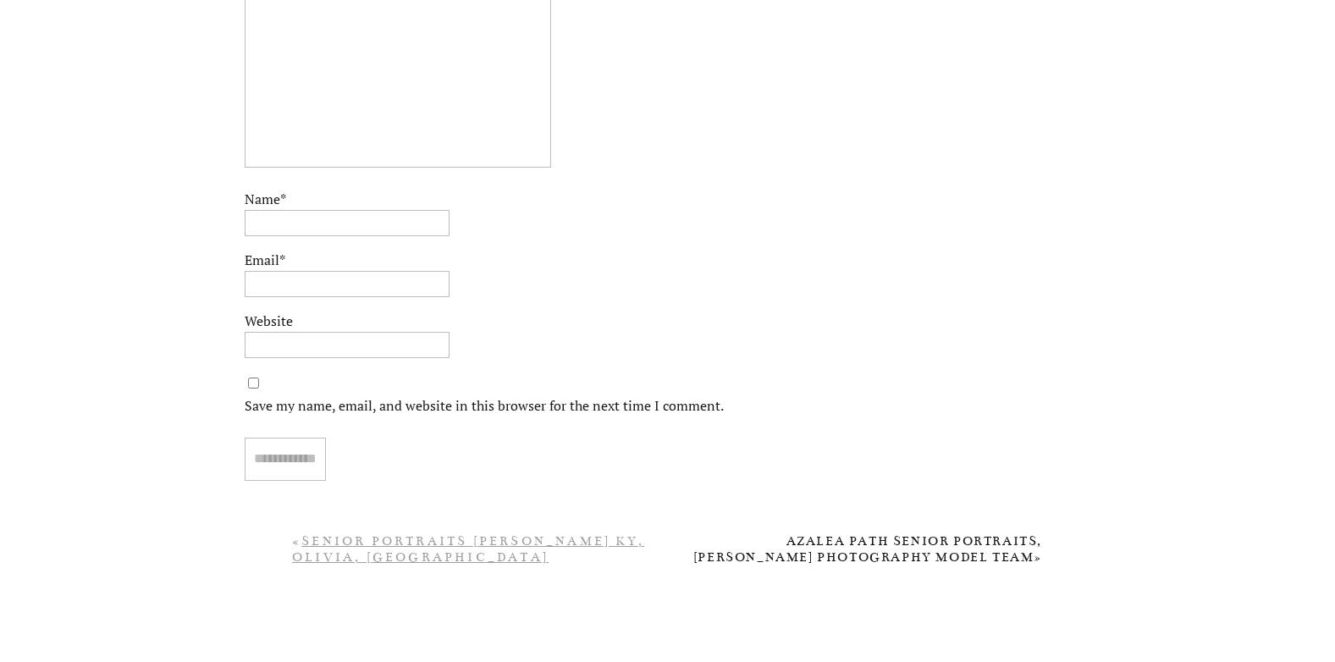
click at [512, 554] on link "Senior Portraits [PERSON_NAME] KY, Olivia, [GEOGRAPHIC_DATA]" at bounding box center [468, 548] width 352 height 31
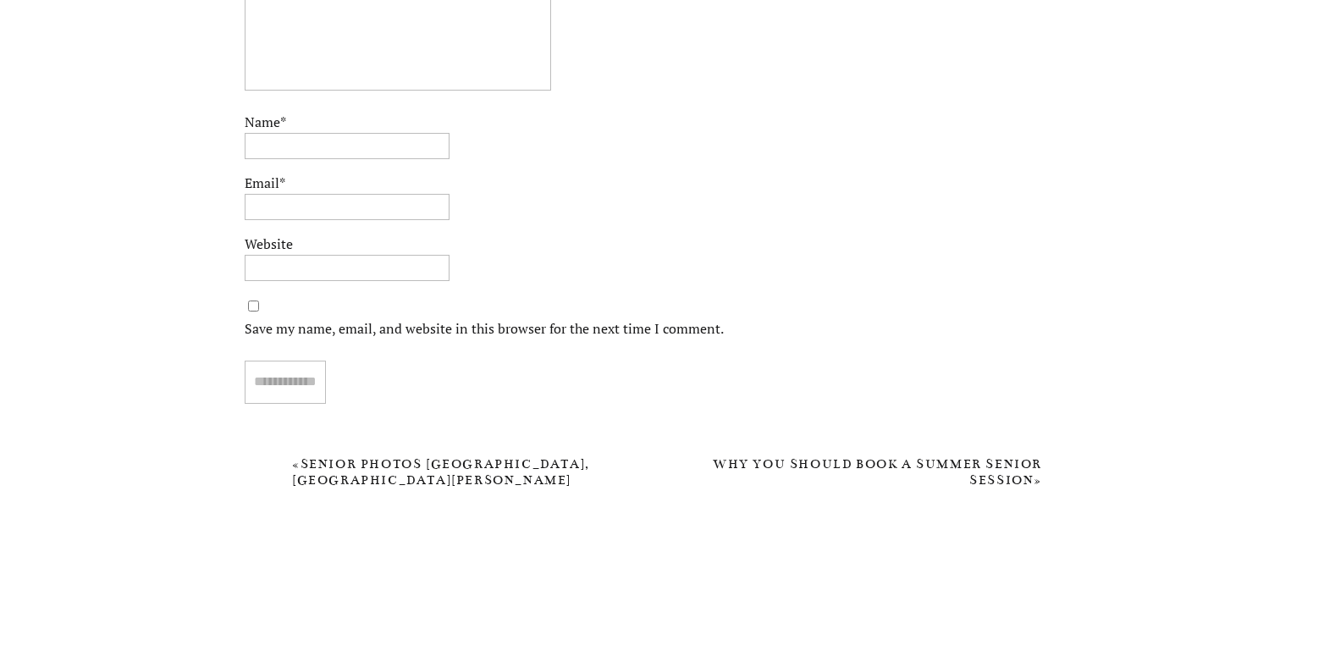
scroll to position [8536, 0]
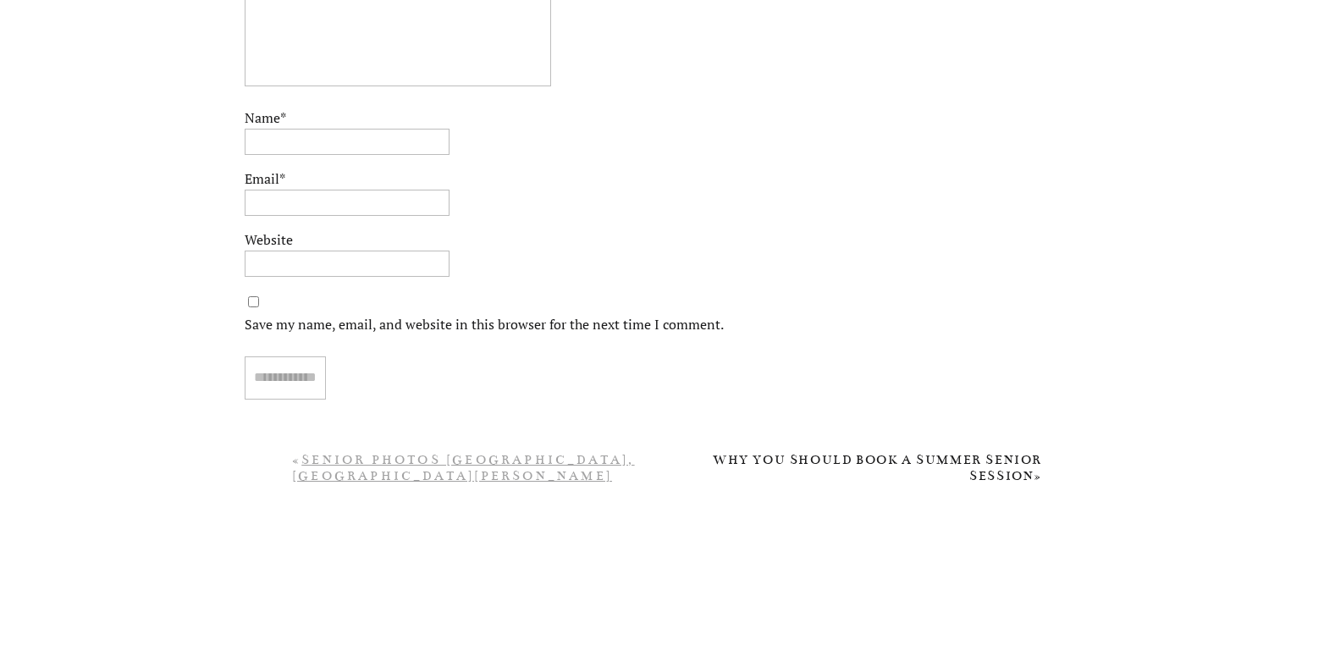
click at [500, 478] on link "Senior Photos [GEOGRAPHIC_DATA], [GEOGRAPHIC_DATA][PERSON_NAME][GEOGRAPHIC_DATA…" at bounding box center [463, 475] width 343 height 47
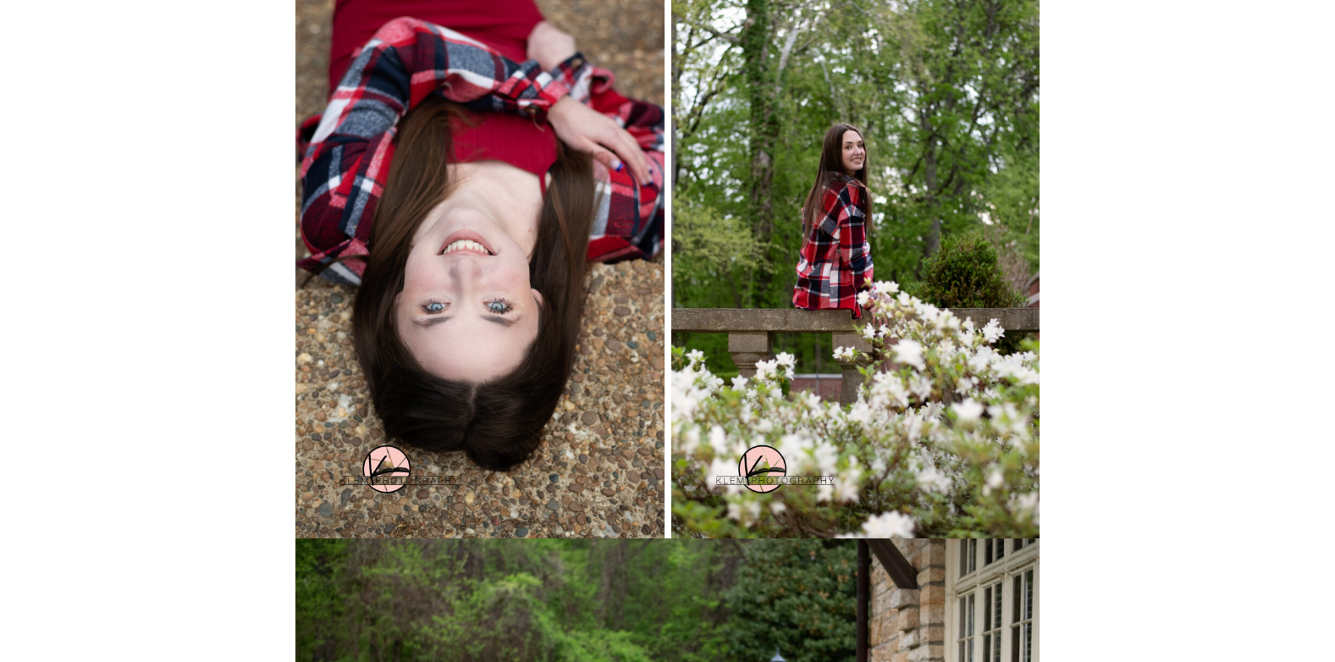
scroll to position [3131, 0]
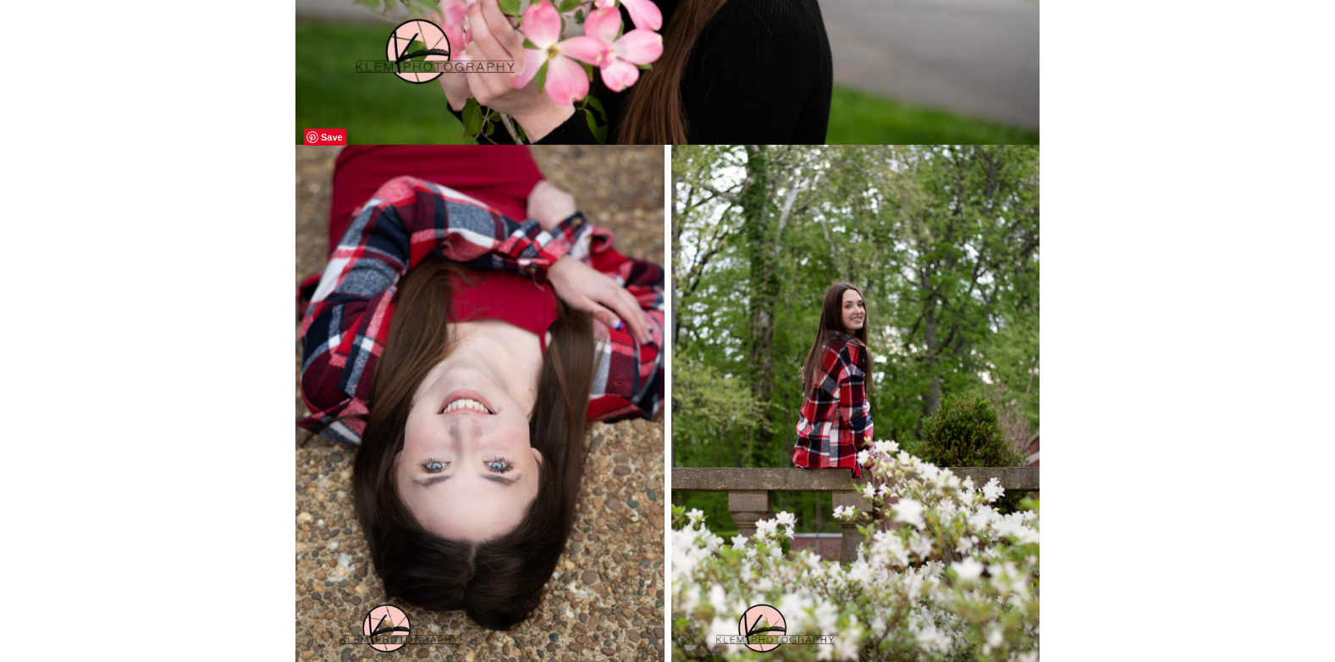
drag, startPoint x: 658, startPoint y: 142, endPoint x: 1121, endPoint y: 625, distance: 669.8
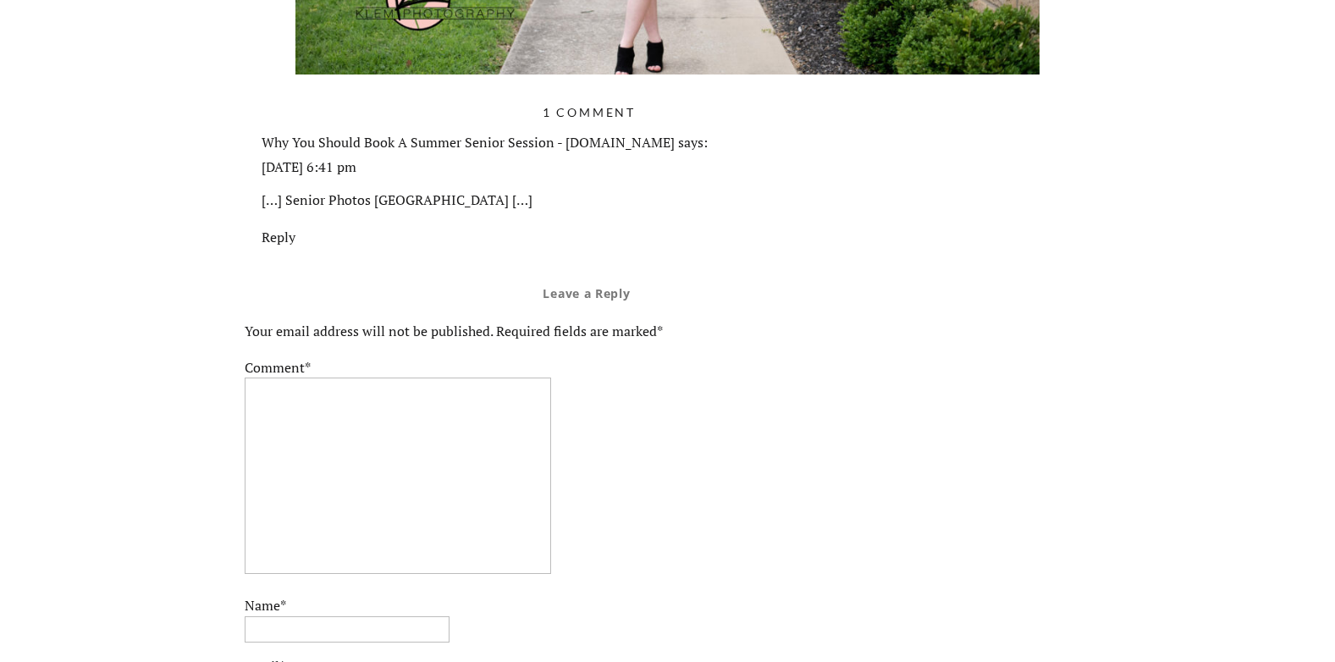
scroll to position [4655, 0]
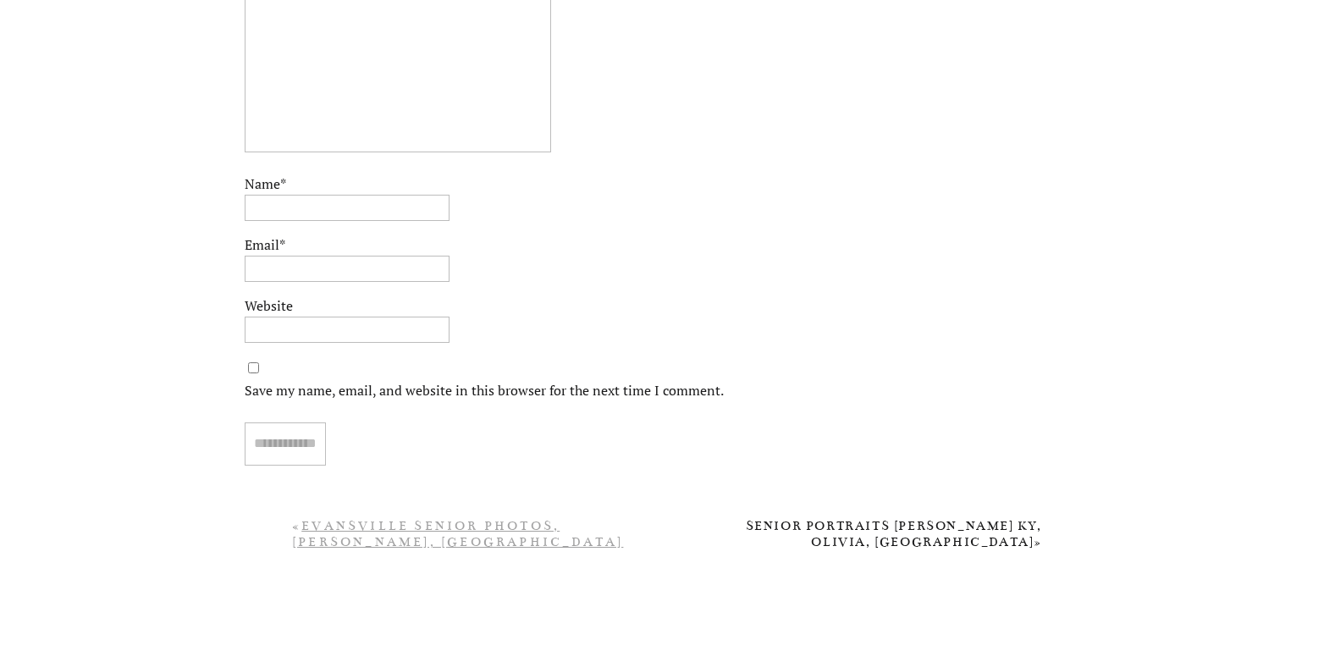
click at [443, 536] on link "Evansville Senior Photos, [PERSON_NAME], [GEOGRAPHIC_DATA][DEMOGRAPHIC_DATA]" at bounding box center [457, 541] width 331 height 47
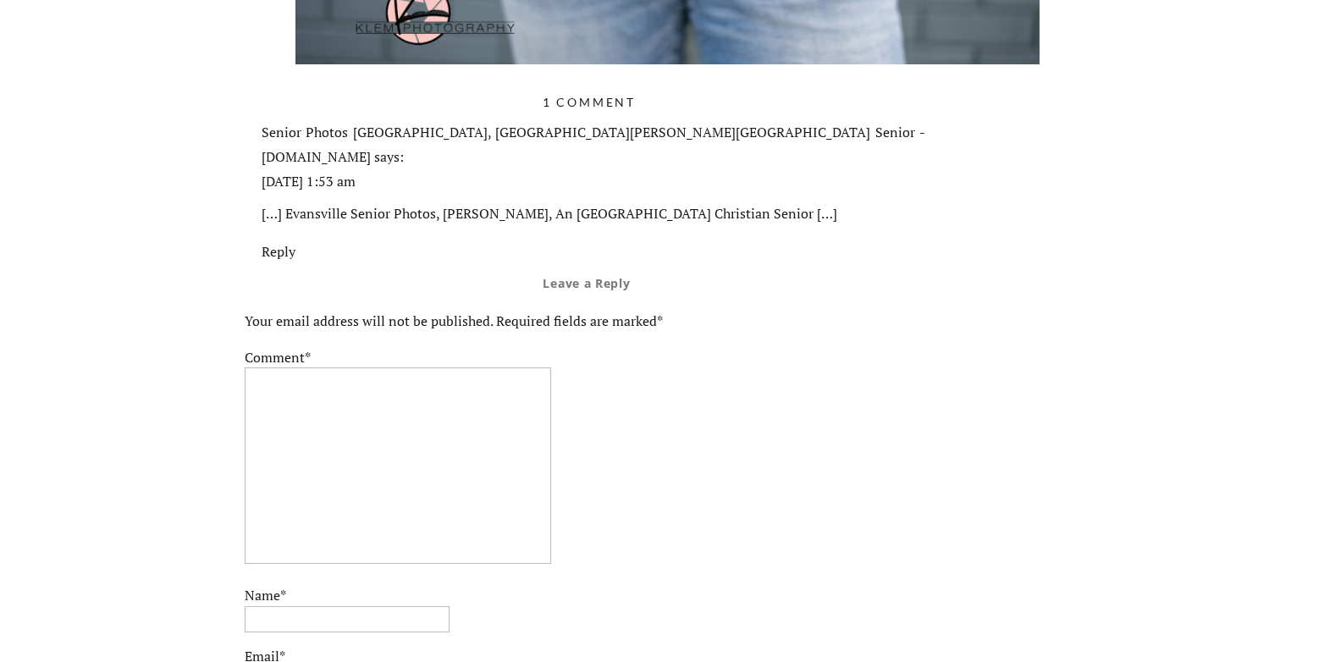
scroll to position [9930, 0]
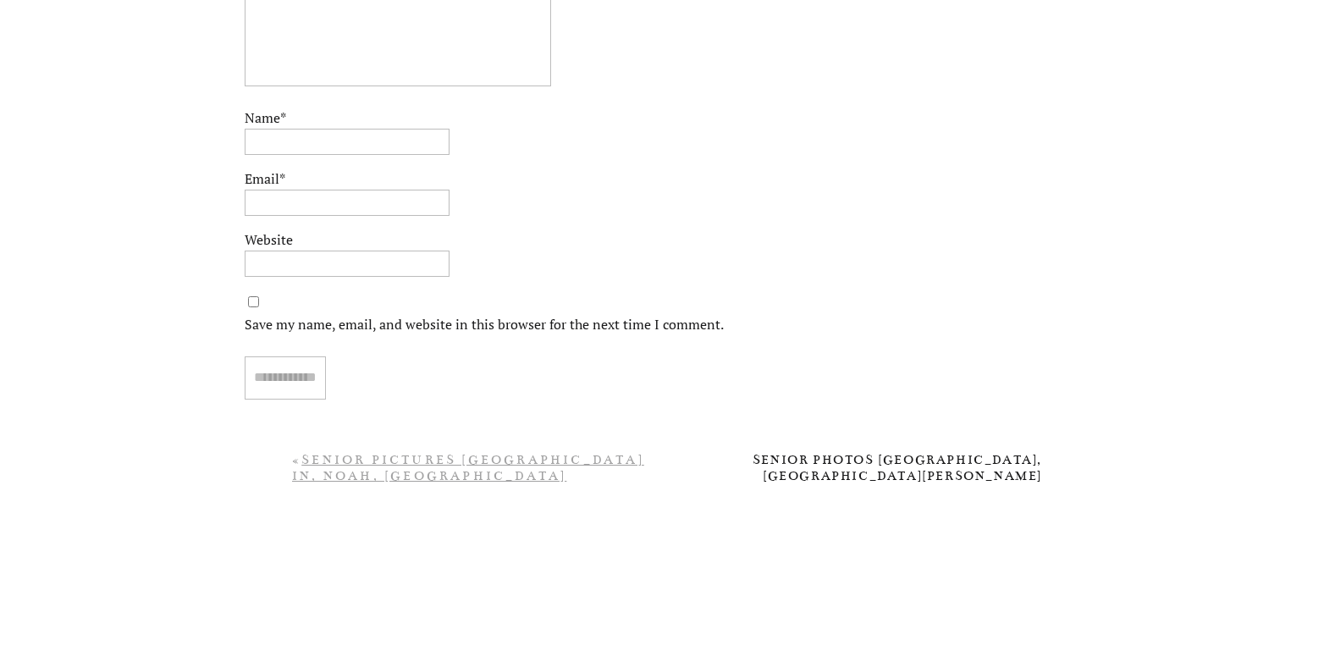
click at [466, 473] on link "Senior Pictures [GEOGRAPHIC_DATA] IN, Noah, [GEOGRAPHIC_DATA][DEMOGRAPHIC_DATA]…" at bounding box center [468, 475] width 352 height 47
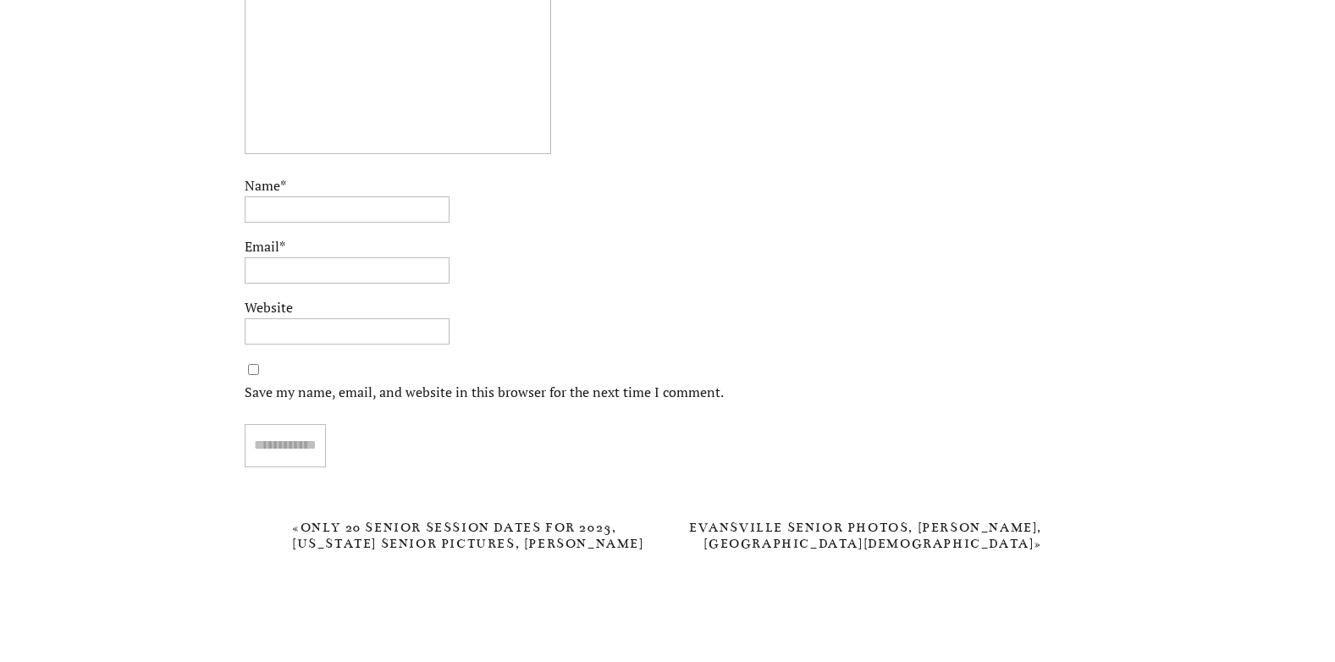
scroll to position [5643, 0]
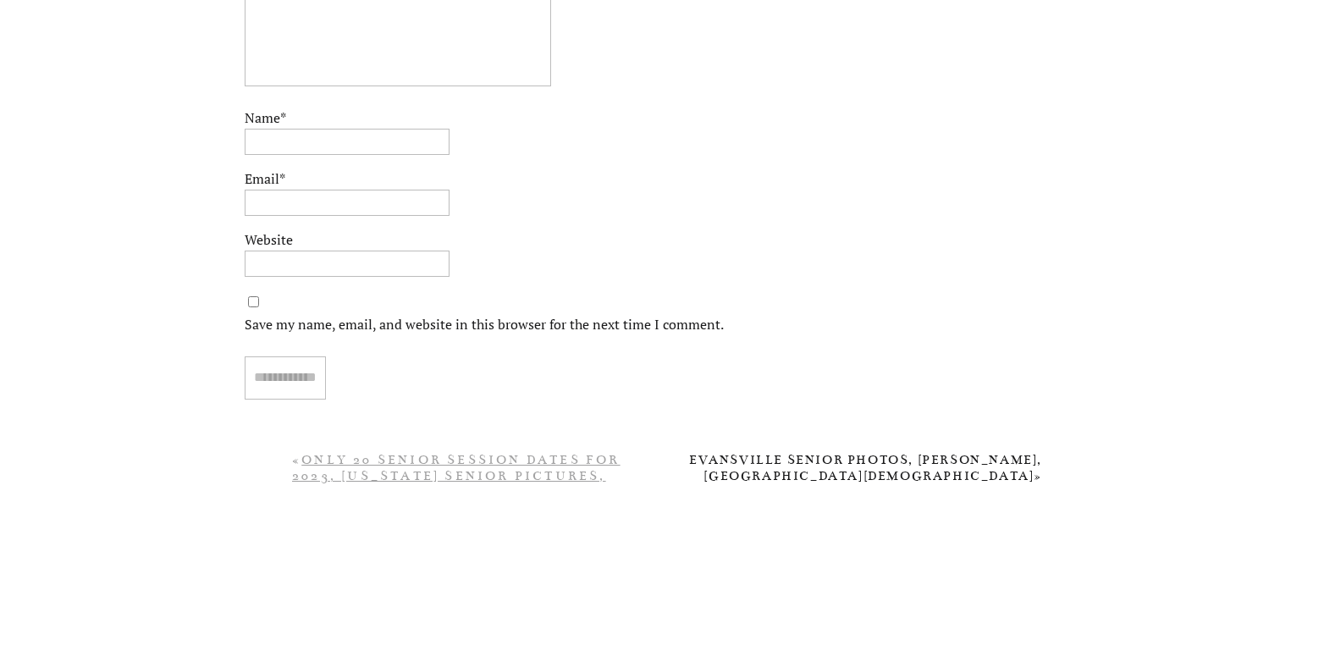
click at [451, 472] on link "Only 20 Senior Session Dates for 2023, [US_STATE] Senior Pictures, [PERSON_NAME…" at bounding box center [456, 475] width 328 height 47
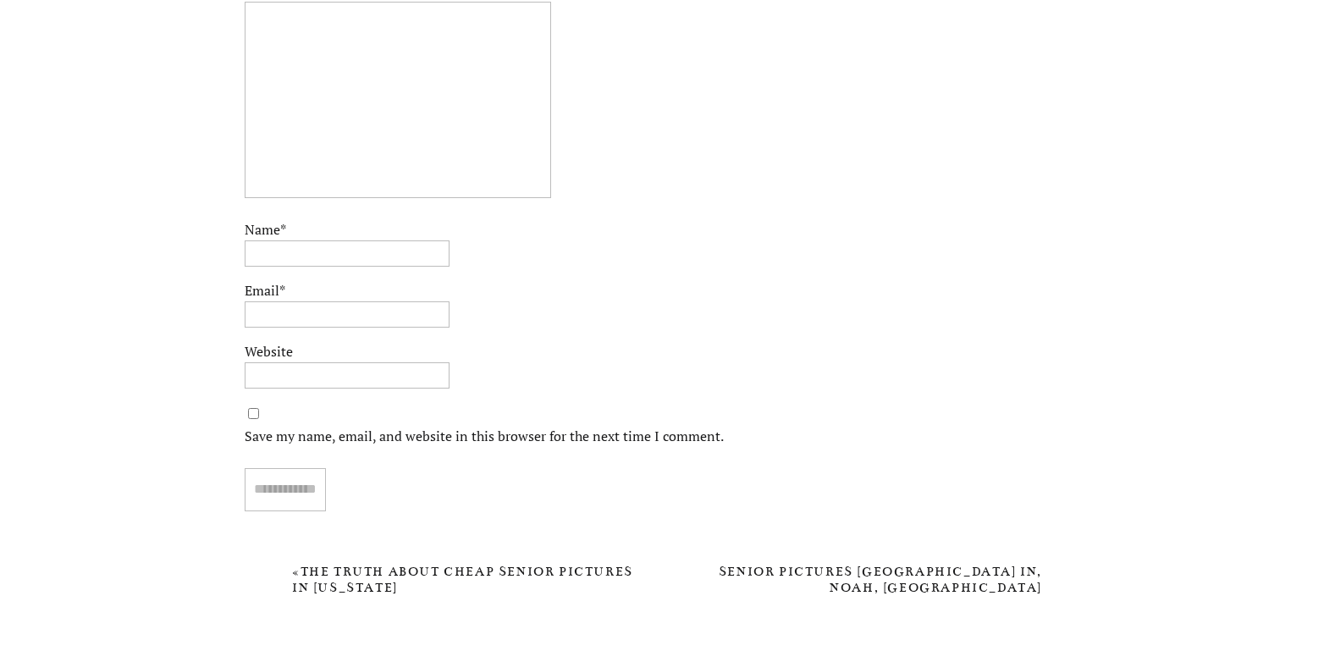
scroll to position [6450, 0]
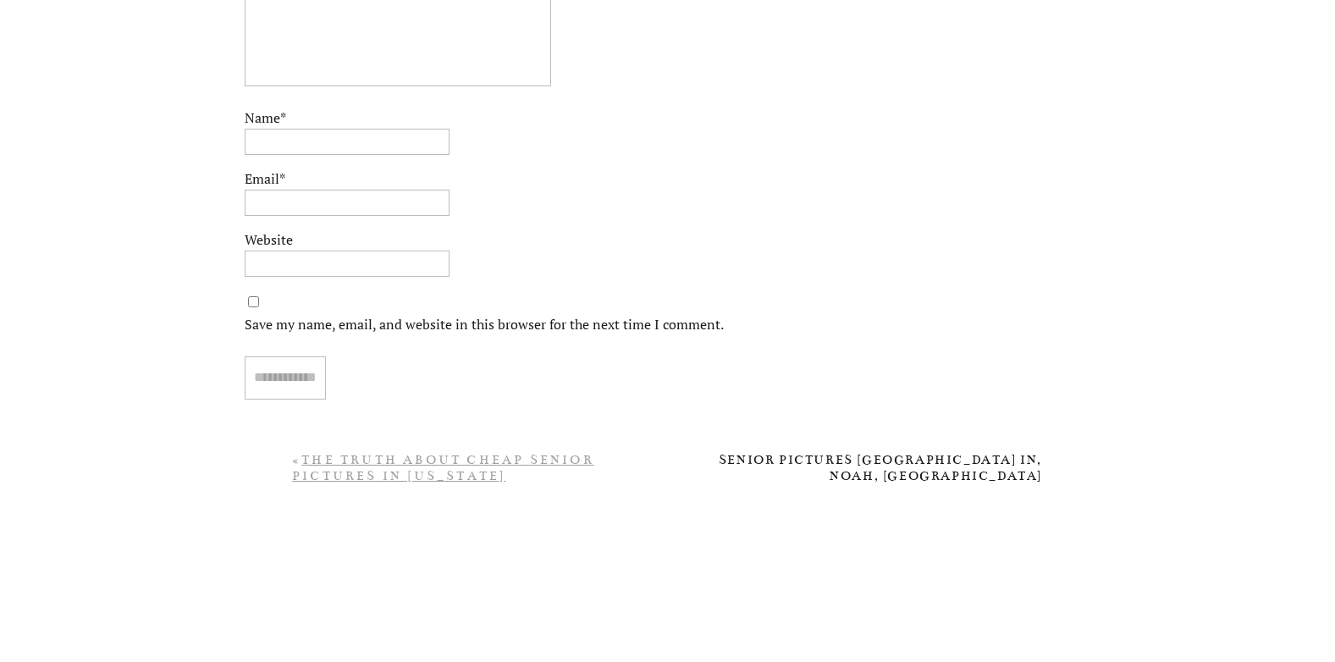
click at [448, 468] on nav "« The Truth About Cheap Senior Pictures In [US_STATE]" at bounding box center [469, 464] width 355 height 25
click at [450, 461] on link "The Truth About Cheap Senior Pictures In [US_STATE]" at bounding box center [443, 467] width 302 height 31
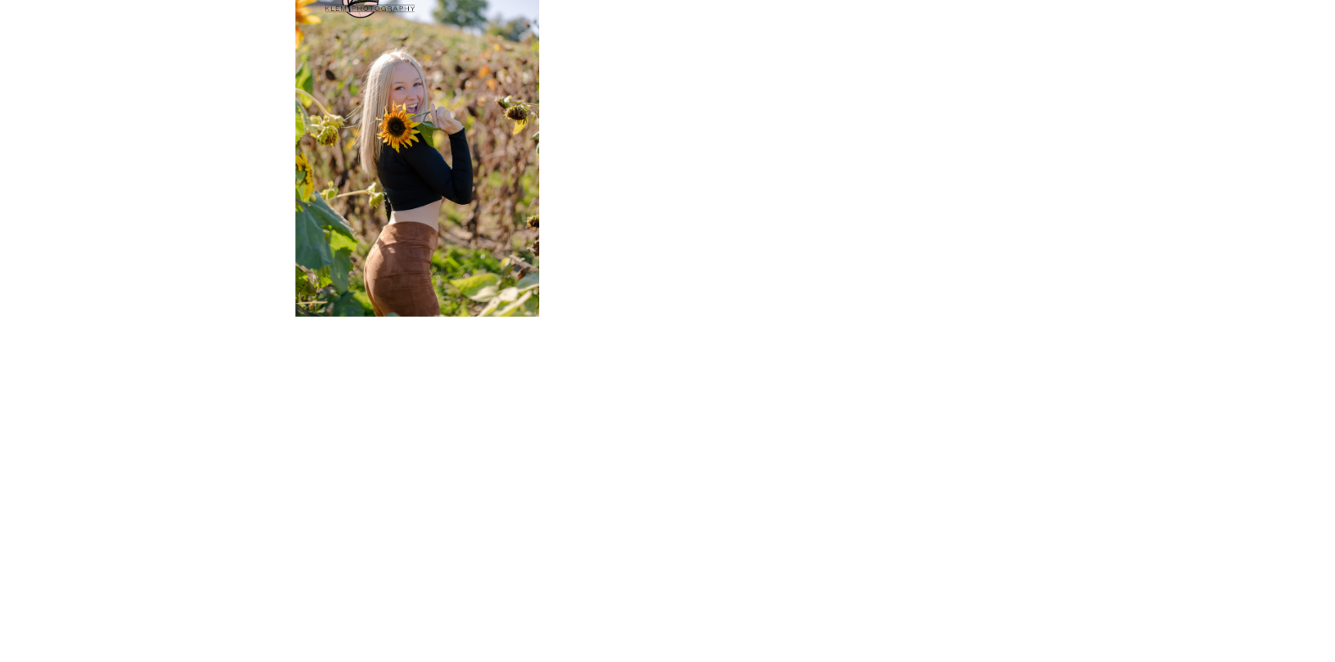
scroll to position [3216, 0]
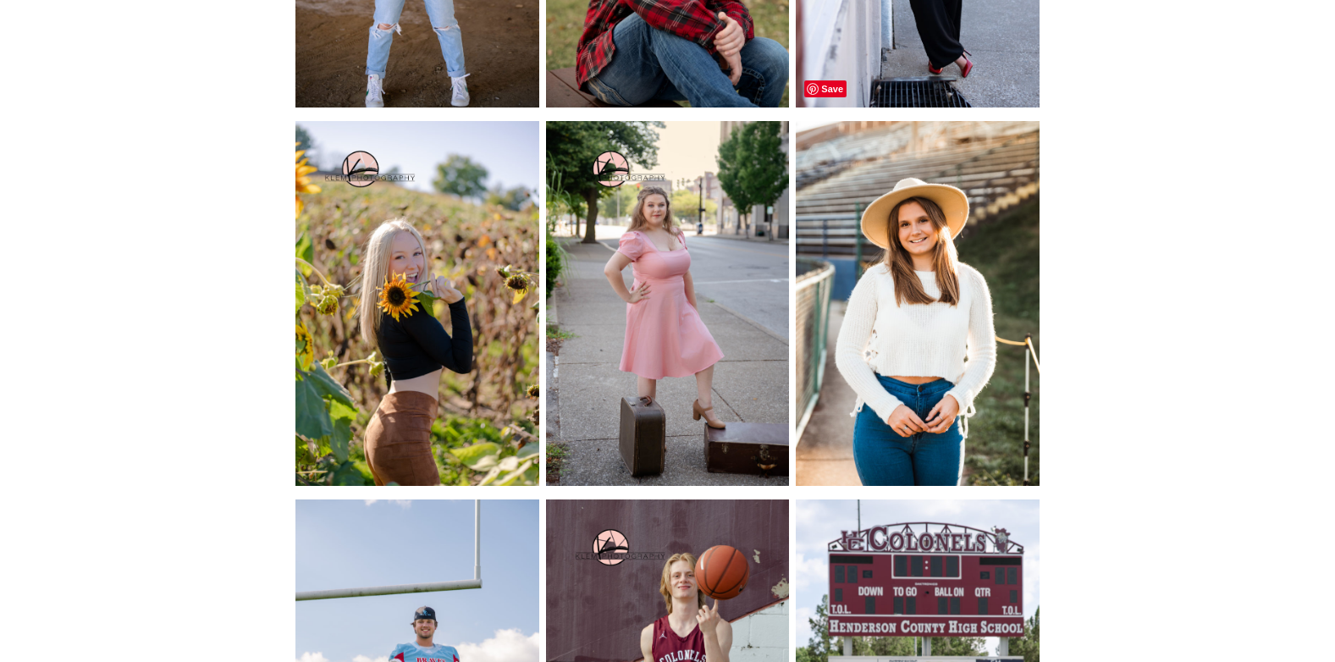
drag, startPoint x: 1008, startPoint y: 91, endPoint x: 1186, endPoint y: 610, distance: 549.2
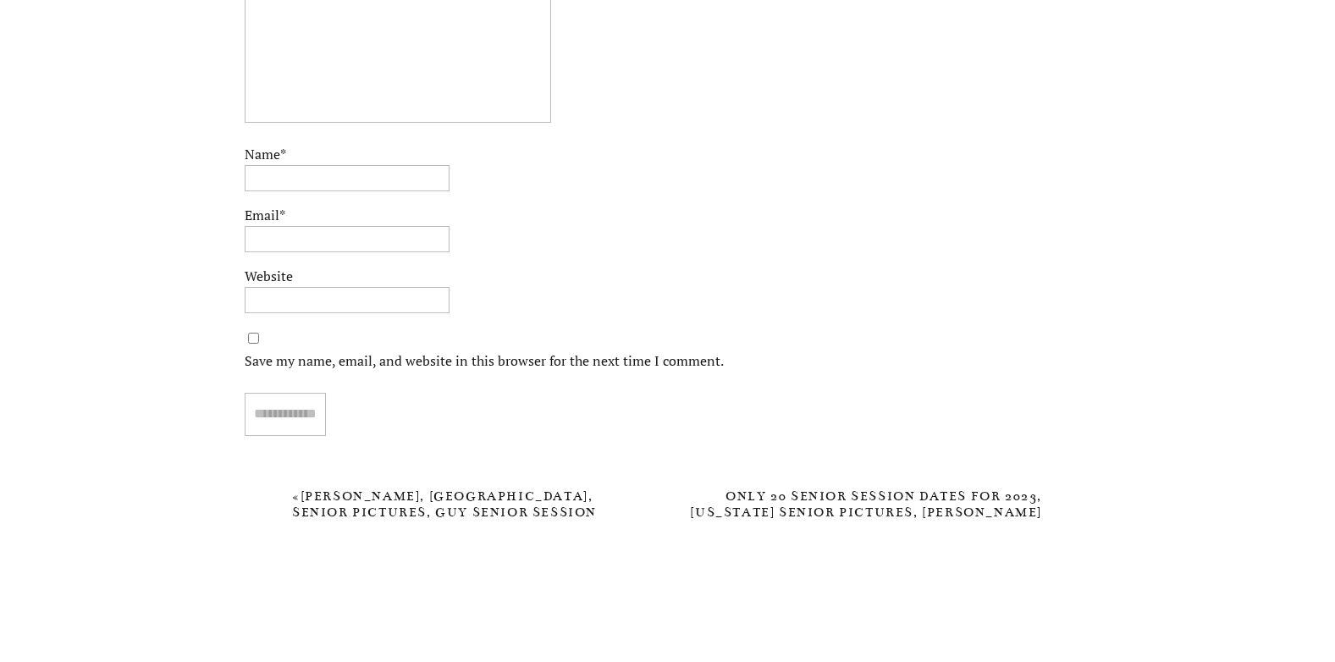
scroll to position [5776, 0]
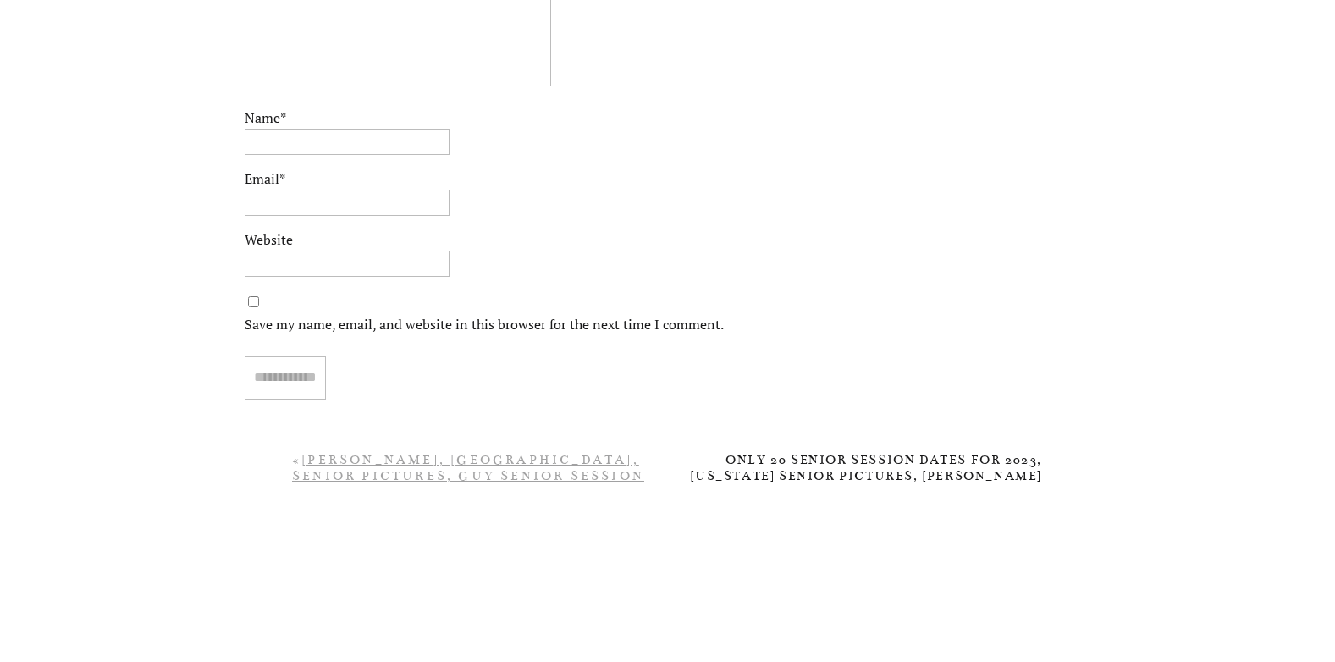
click at [410, 474] on link "[PERSON_NAME], [GEOGRAPHIC_DATA], Senior Pictures, Guy Senior Session" at bounding box center [468, 467] width 352 height 31
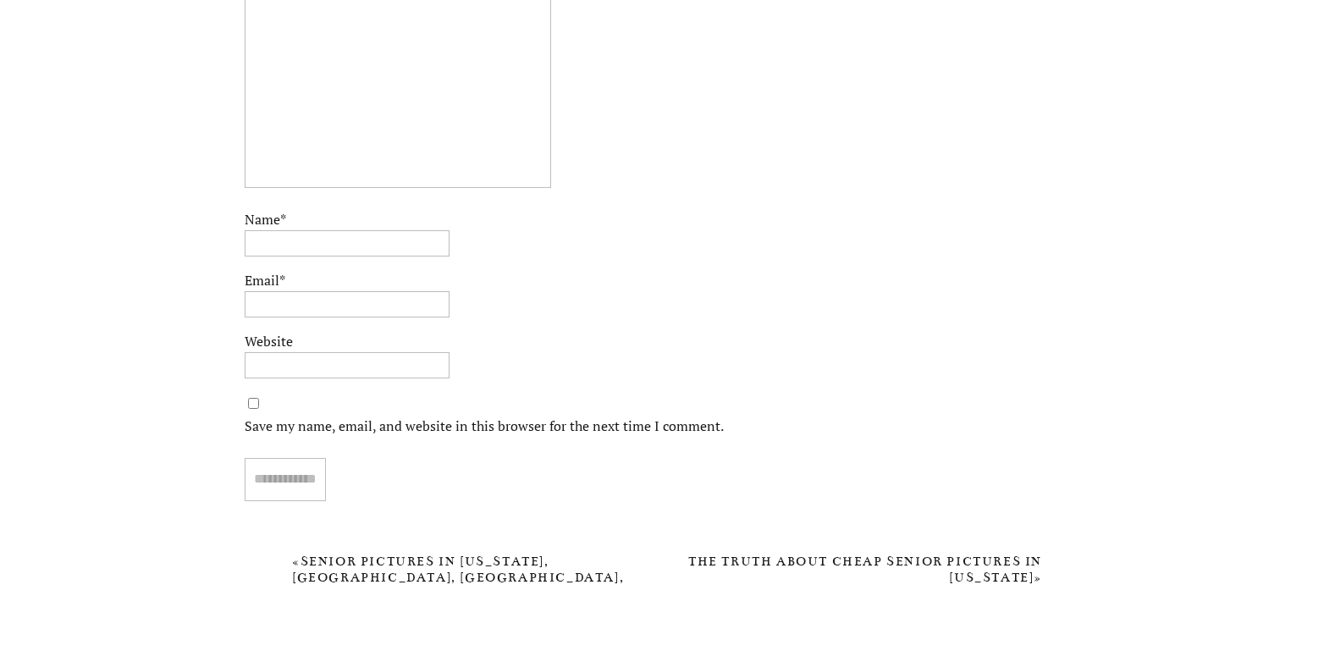
scroll to position [7239, 0]
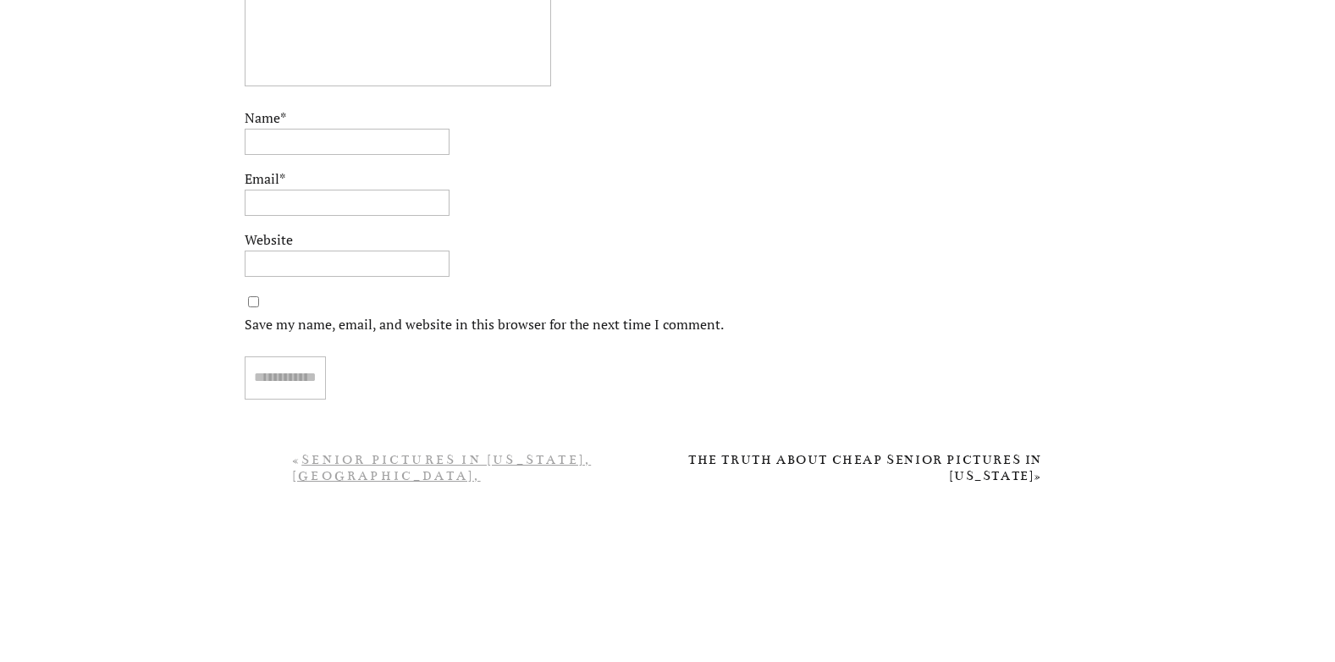
click at [476, 461] on link "Senior Pictures in [US_STATE], [GEOGRAPHIC_DATA], [GEOGRAPHIC_DATA], [PERSON_NA…" at bounding box center [457, 484] width 331 height 64
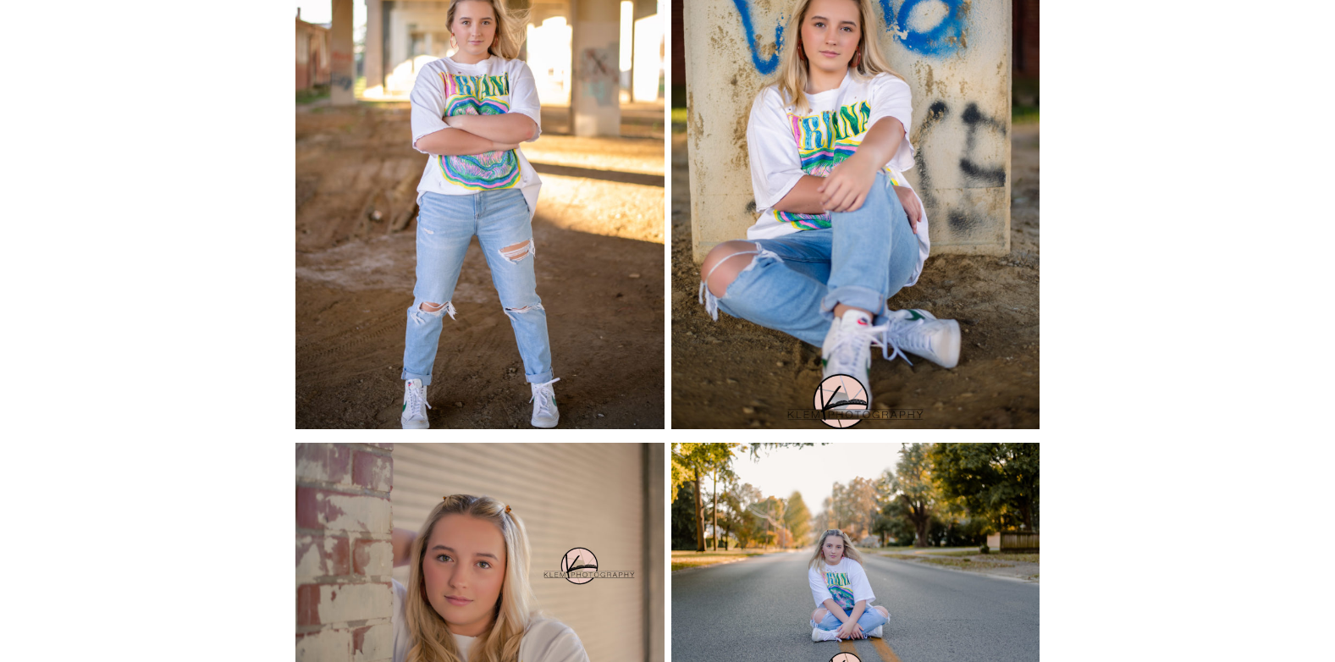
scroll to position [4655, 0]
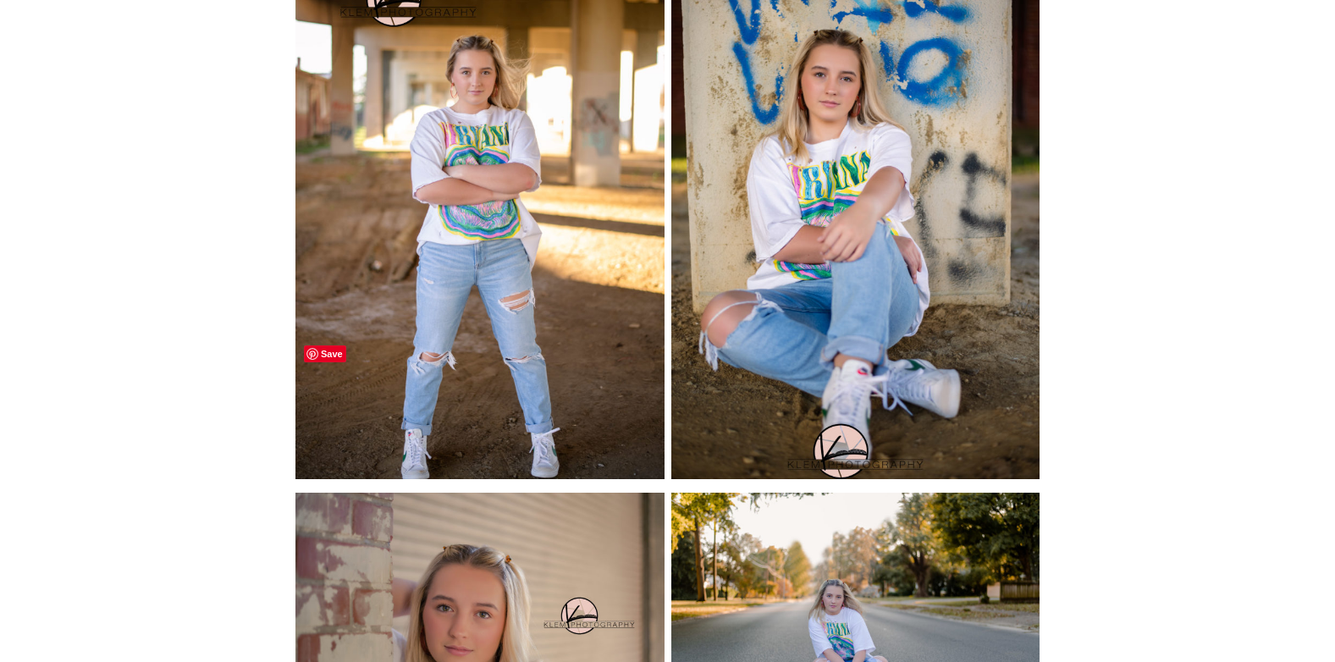
drag, startPoint x: 642, startPoint y: 366, endPoint x: 1150, endPoint y: 609, distance: 563.2
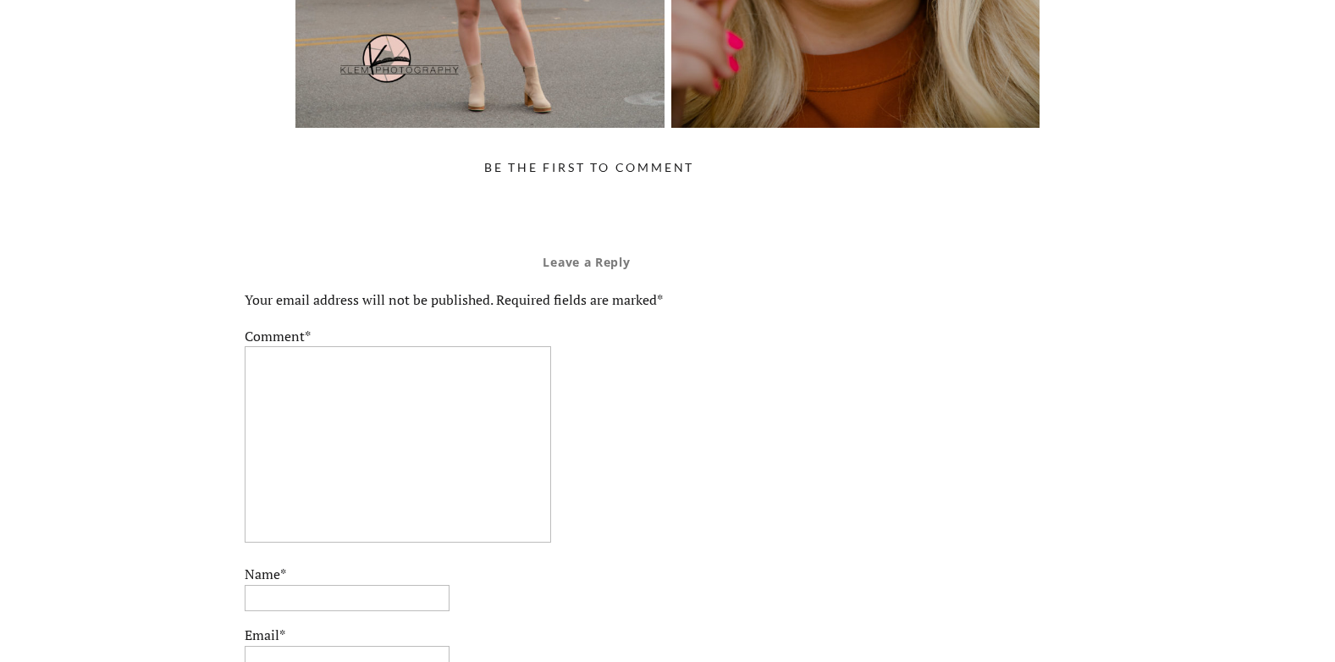
scroll to position [7109, 0]
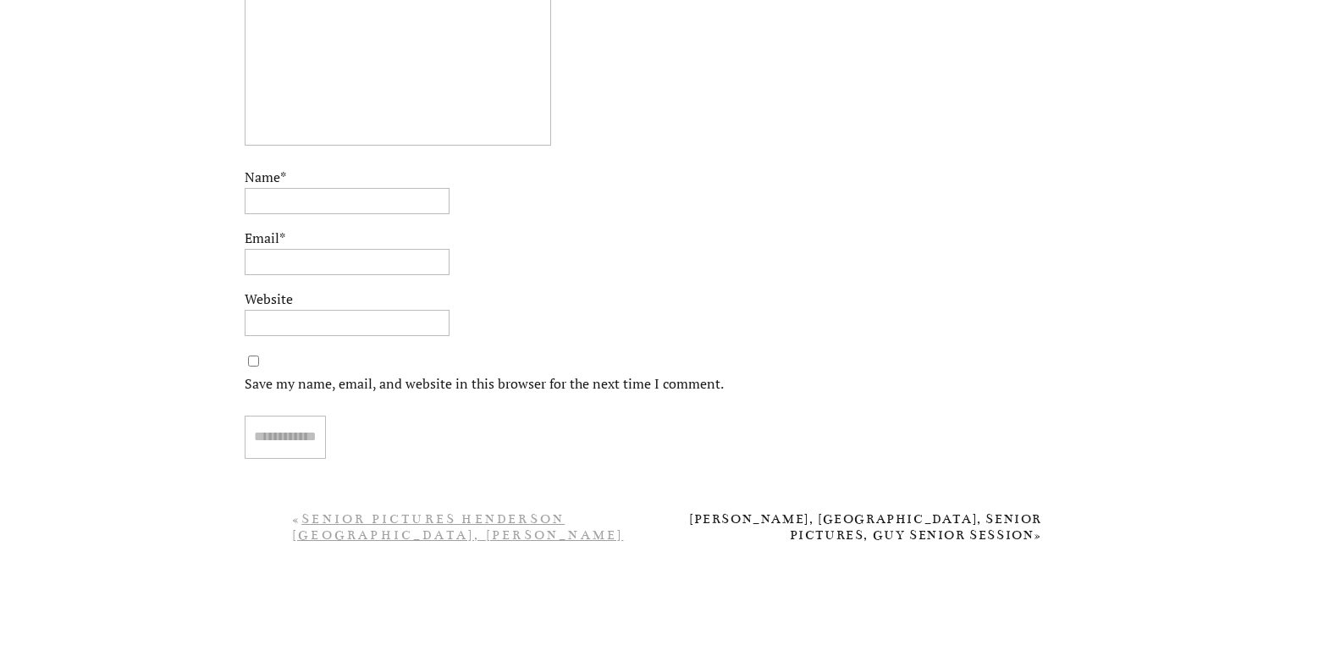
click at [445, 535] on link "Senior Pictures Henderson [GEOGRAPHIC_DATA], [PERSON_NAME] Photography, [GEOGRA…" at bounding box center [457, 543] width 331 height 64
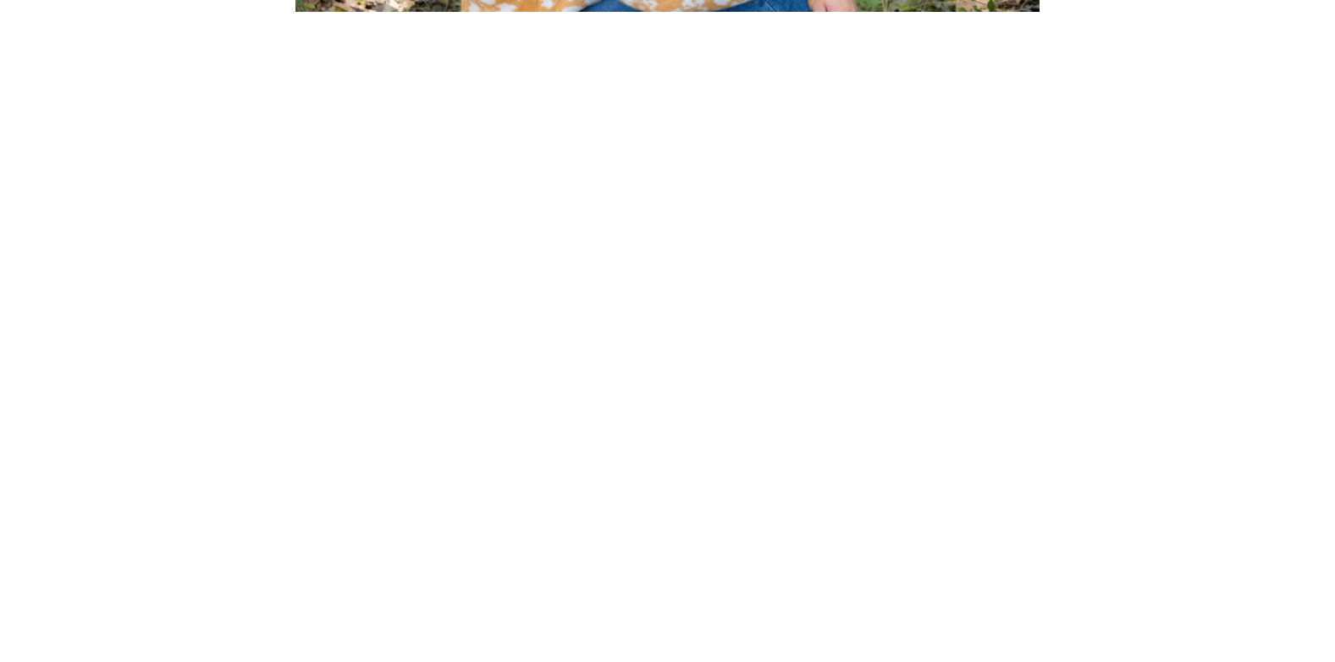
scroll to position [3893, 0]
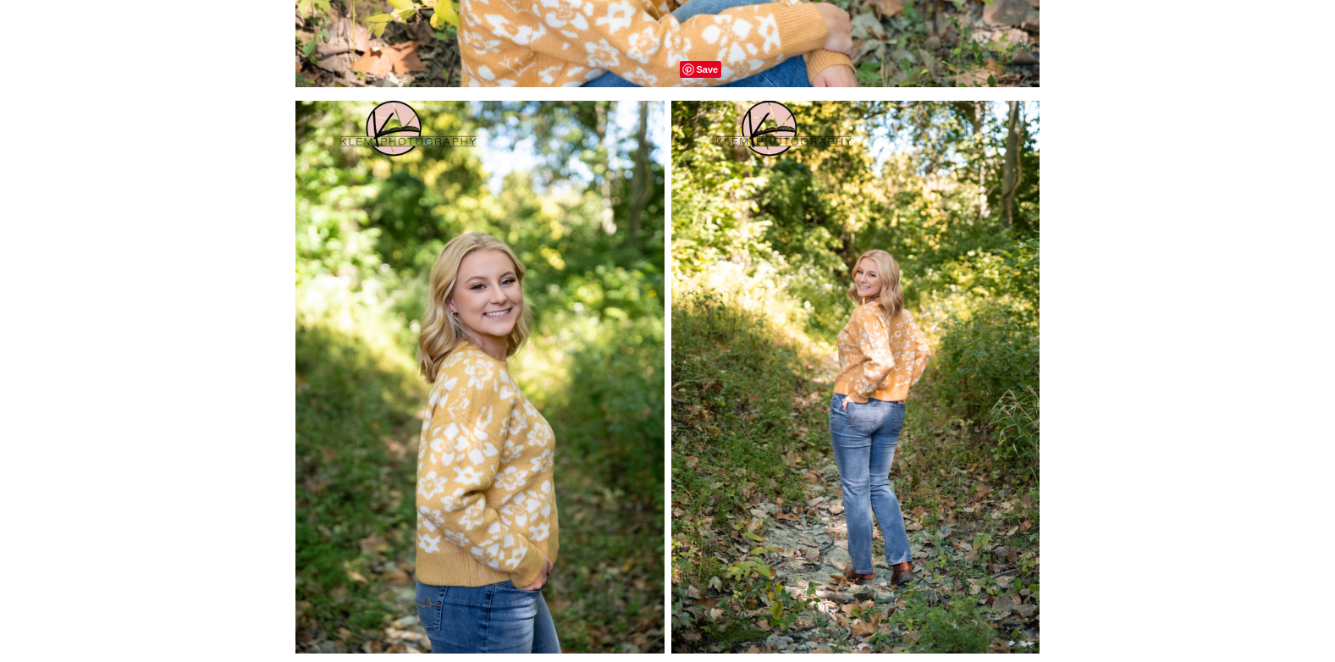
drag, startPoint x: 1010, startPoint y: 63, endPoint x: 1098, endPoint y: 217, distance: 178.6
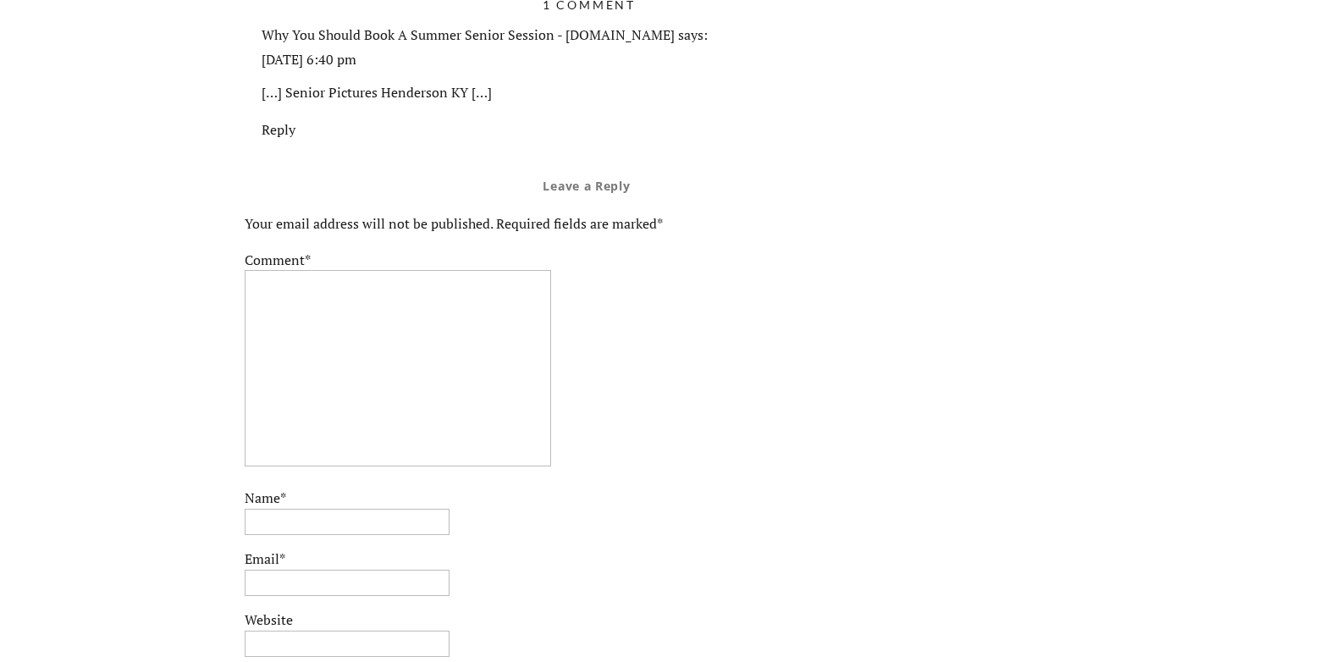
scroll to position [5416, 0]
